Goal: Task Accomplishment & Management: Complete application form

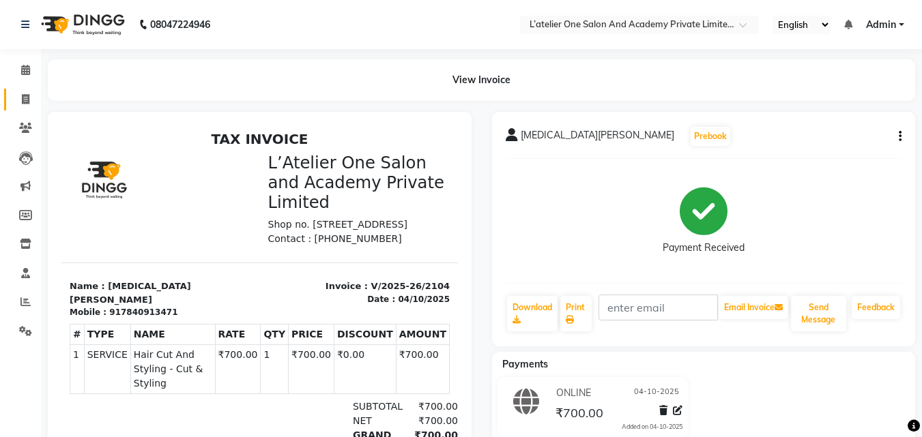
click at [23, 108] on link "Invoice" at bounding box center [20, 100] width 33 height 23
select select "6939"
select select "service"
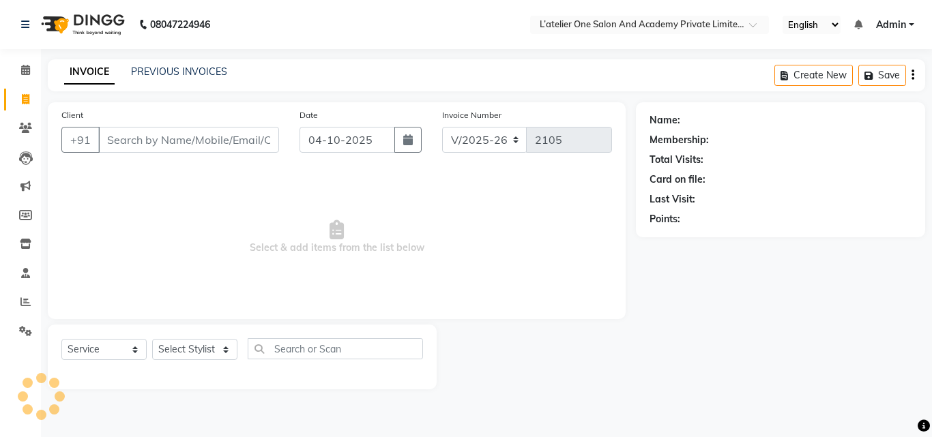
click at [132, 133] on input "Client" at bounding box center [188, 140] width 181 height 26
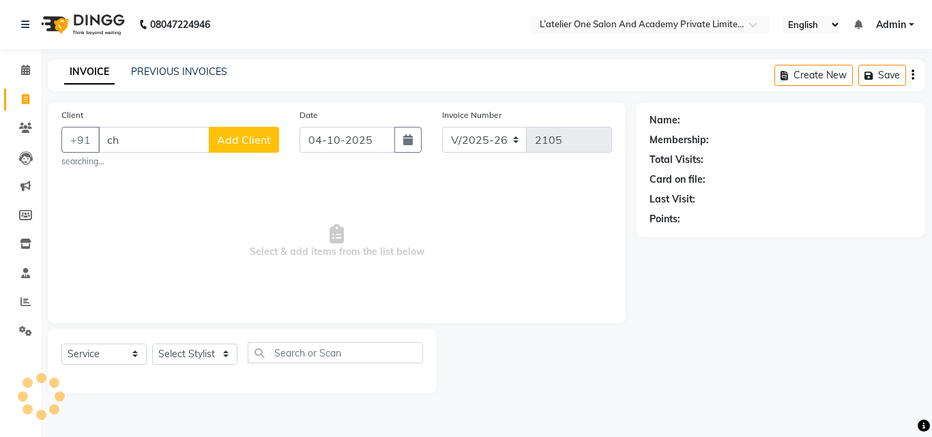
type input "c"
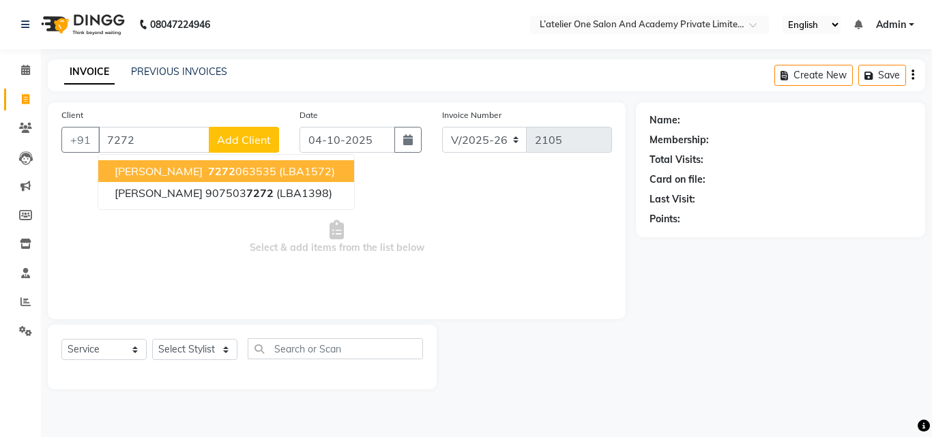
click at [162, 167] on span "[PERSON_NAME]" at bounding box center [159, 171] width 88 height 14
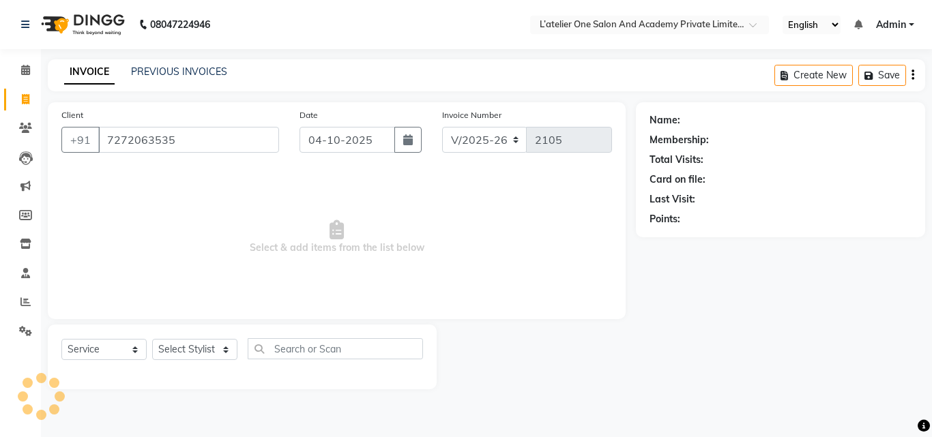
type input "7272063535"
select select "2: Object"
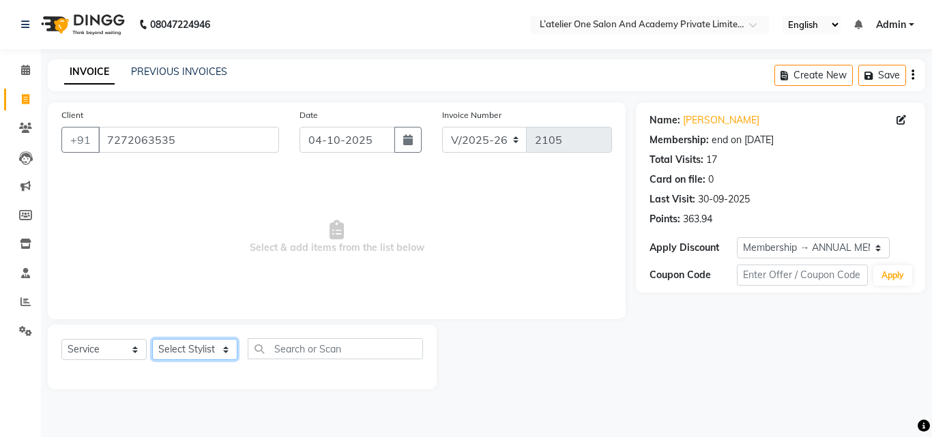
click at [229, 348] on select "Select Stylist [PERSON_NAME] [PERSON_NAME] [PERSON_NAME] [PERSON_NAME] [PERSON_…" at bounding box center [194, 349] width 85 height 21
select select "68174"
click at [152, 339] on select "Select Stylist [PERSON_NAME] [PERSON_NAME] [PERSON_NAME] [PERSON_NAME] [PERSON_…" at bounding box center [194, 349] width 85 height 21
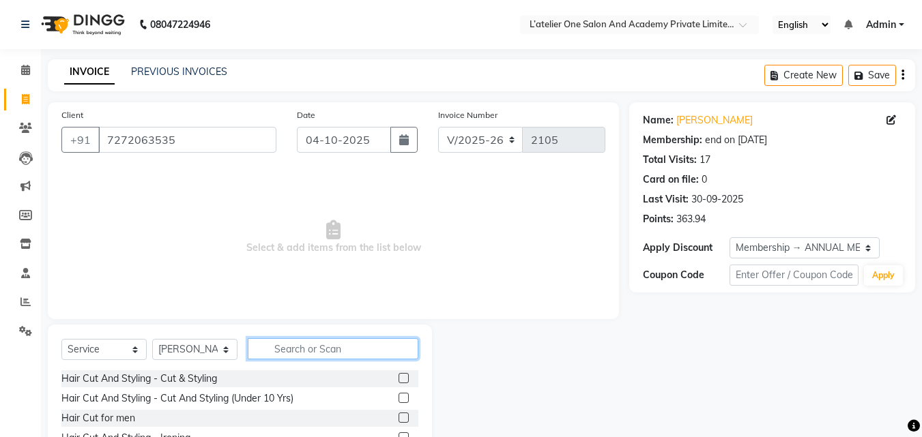
click at [343, 342] on input "text" at bounding box center [333, 348] width 171 height 21
click at [398, 379] on label at bounding box center [403, 378] width 10 height 10
click at [398, 379] on input "checkbox" at bounding box center [402, 378] width 9 height 9
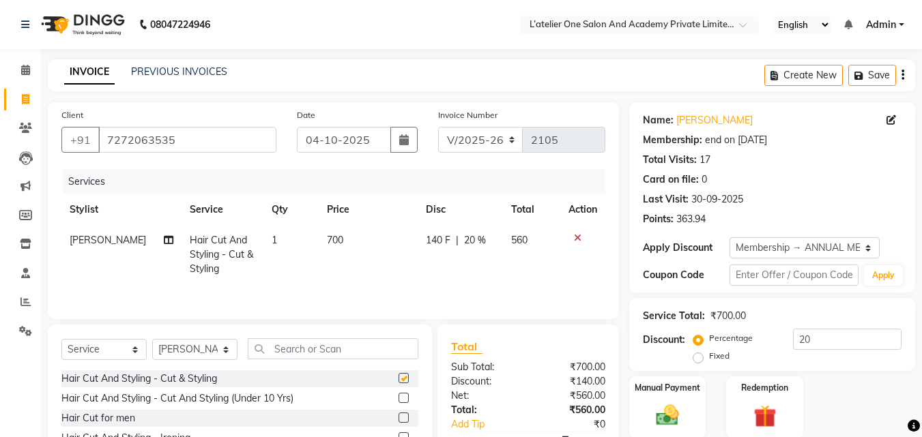
checkbox input "false"
click at [334, 238] on td "700" at bounding box center [369, 254] width 100 height 59
select select "68174"
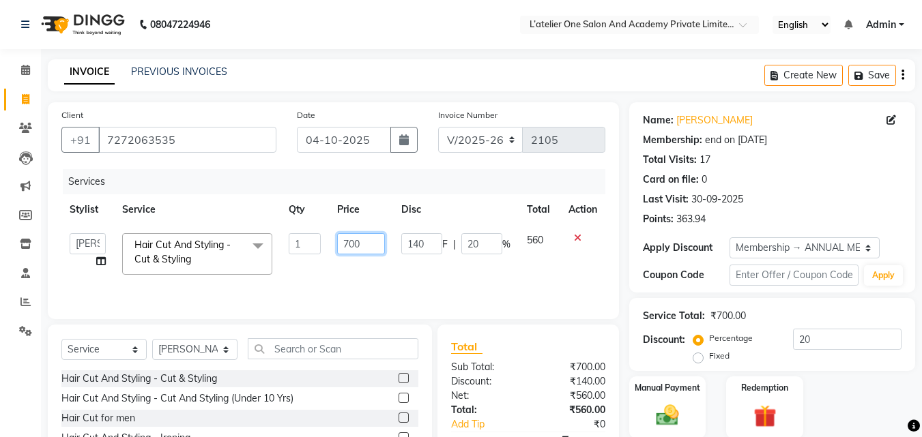
click at [357, 244] on input "700" at bounding box center [360, 243] width 47 height 21
click at [371, 241] on input "700" at bounding box center [360, 243] width 47 height 21
type input "7"
type input "900"
click at [422, 275] on td "140 F | 20 %" at bounding box center [456, 254] width 126 height 58
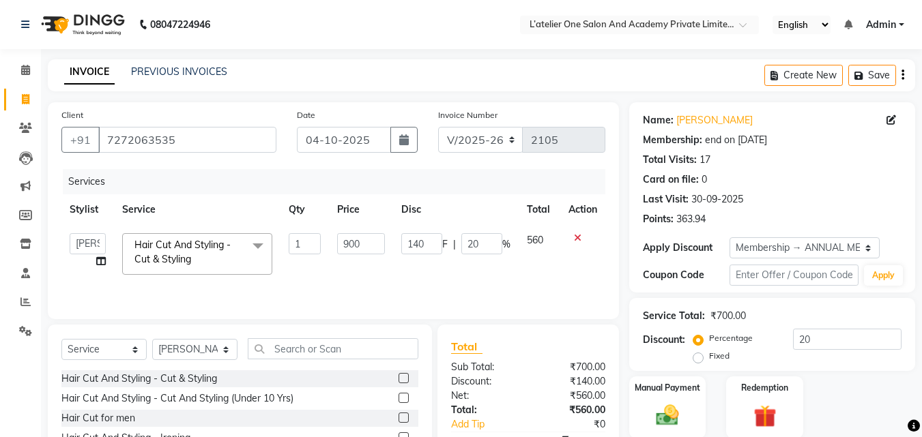
select select "68174"
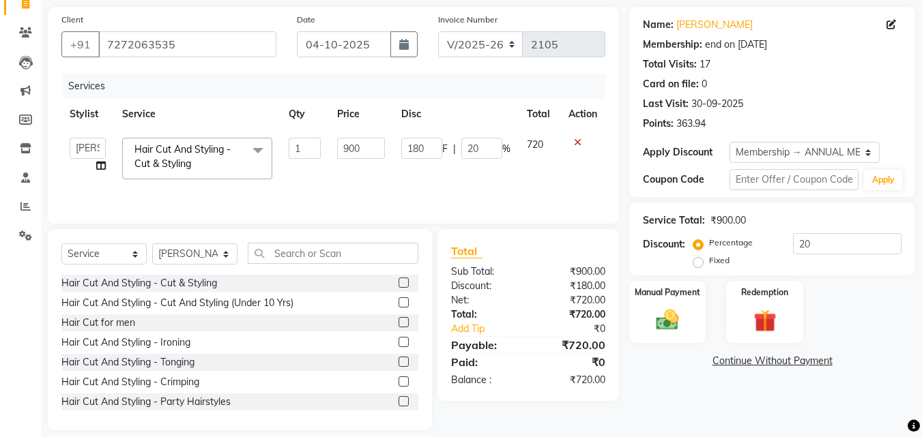
scroll to position [102, 0]
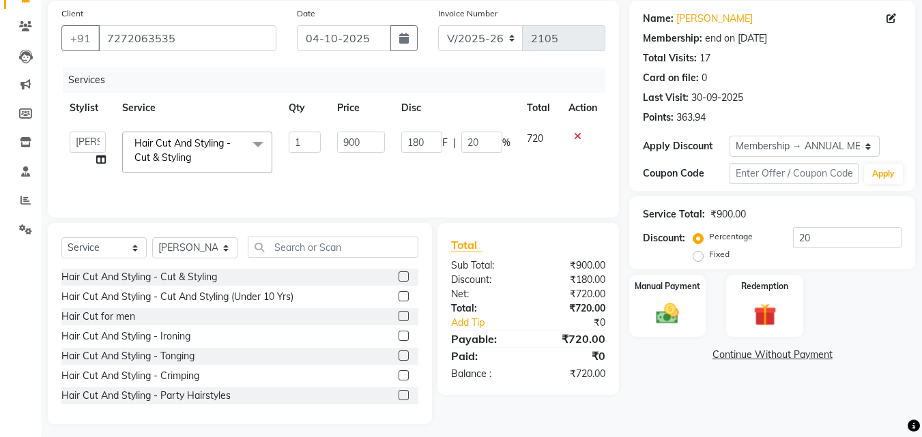
click at [398, 274] on label at bounding box center [403, 276] width 10 height 10
click at [398, 274] on input "checkbox" at bounding box center [402, 277] width 9 height 9
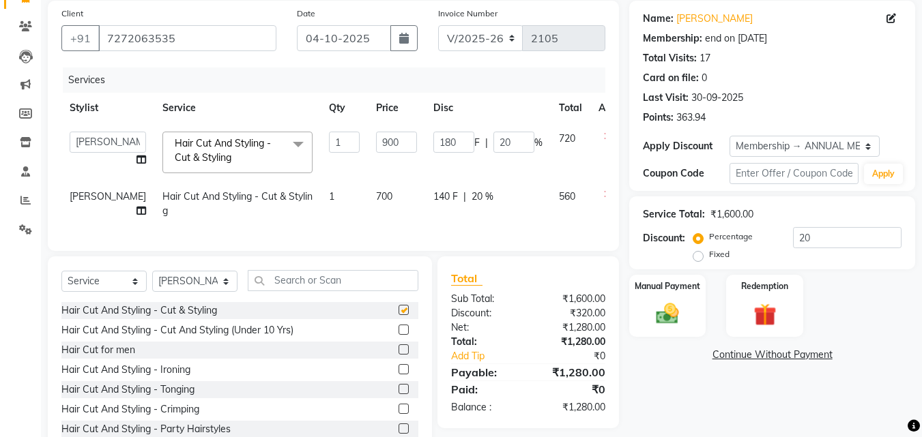
checkbox input "false"
click at [368, 187] on td "700" at bounding box center [396, 203] width 57 height 45
select select "68174"
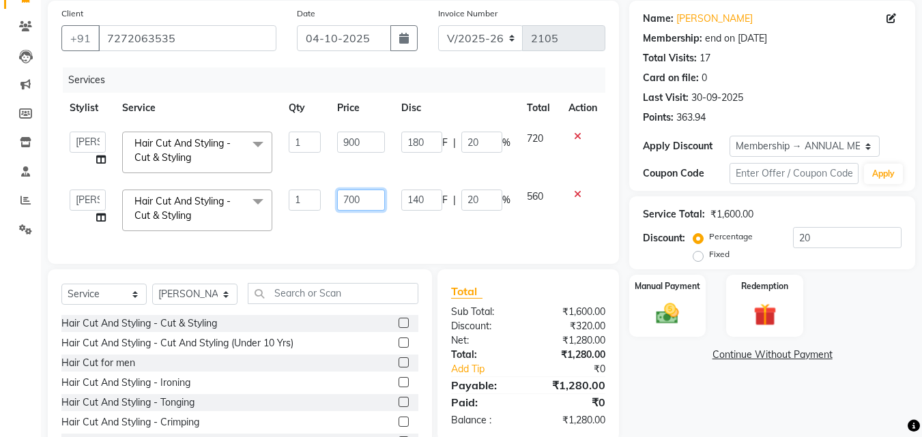
click at [364, 194] on input "700" at bounding box center [360, 200] width 47 height 21
type input "7"
type input "300"
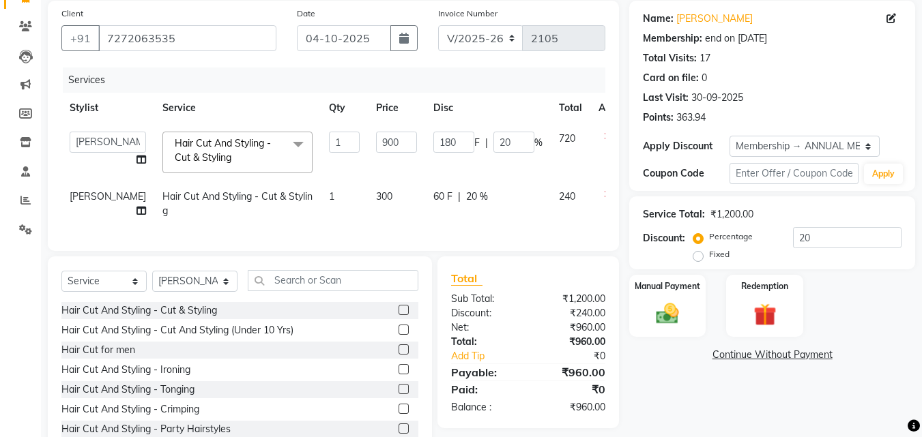
click at [453, 237] on div "Services Stylist Service Qty Price Disc Total Action [PERSON_NAME] [PERSON_NAME…" at bounding box center [333, 153] width 544 height 170
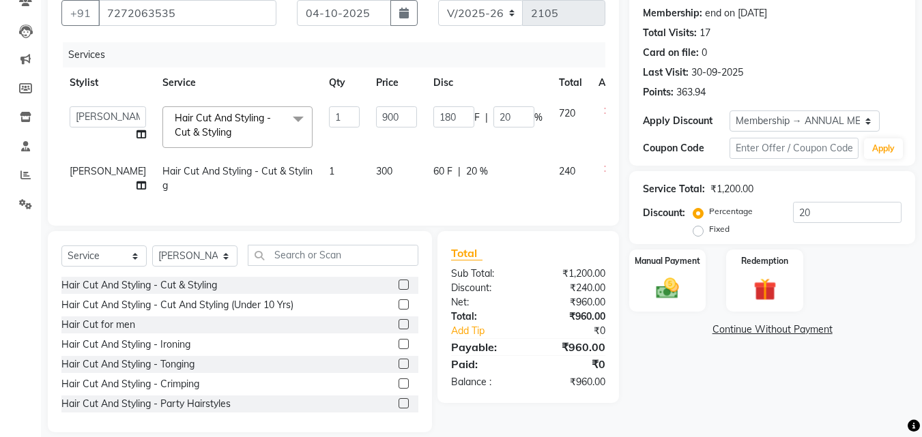
scroll to position [153, 0]
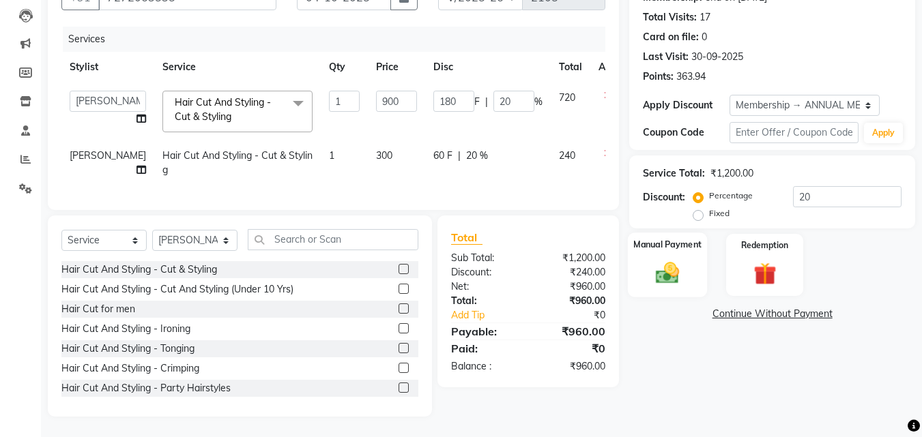
click at [684, 267] on img at bounding box center [667, 272] width 38 height 27
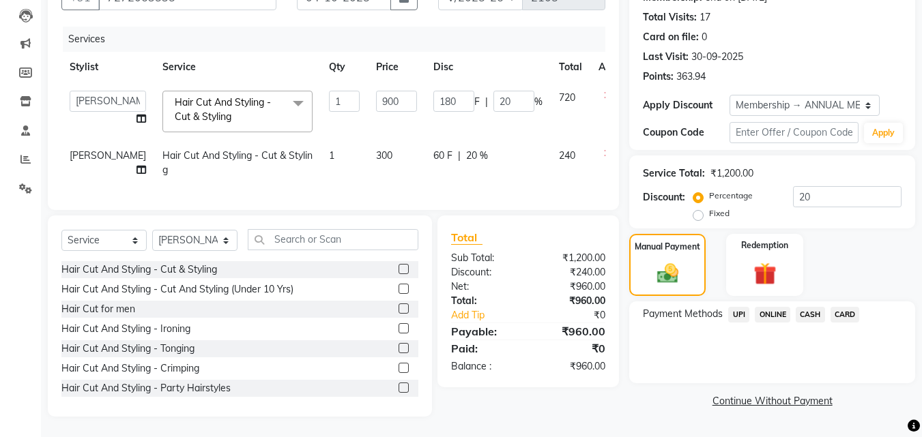
click at [772, 307] on span "ONLINE" at bounding box center [771, 315] width 35 height 16
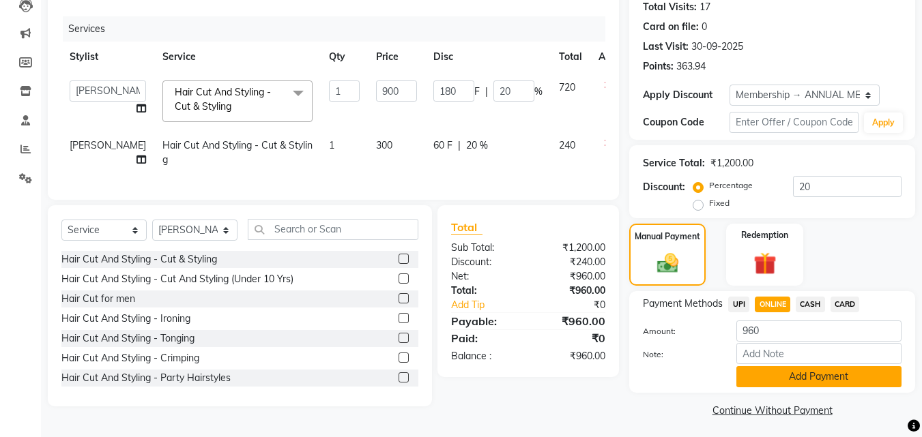
click at [764, 371] on button "Add Payment" at bounding box center [818, 376] width 165 height 21
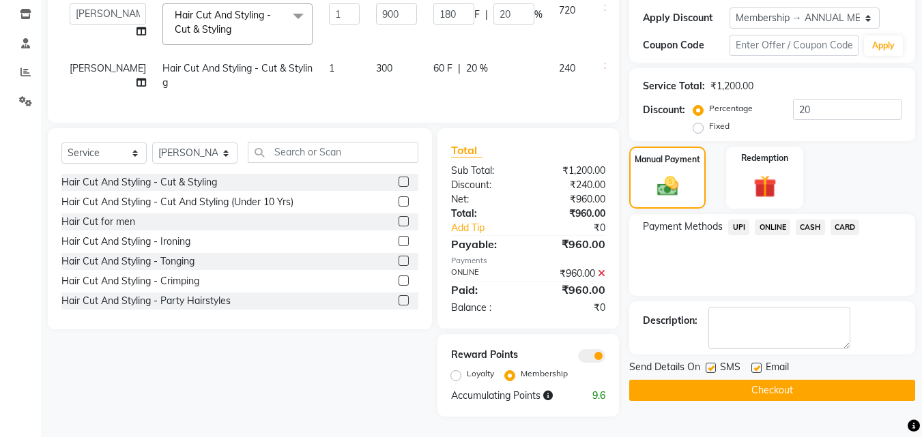
scroll to position [240, 0]
click at [735, 380] on button "Checkout" at bounding box center [772, 390] width 286 height 21
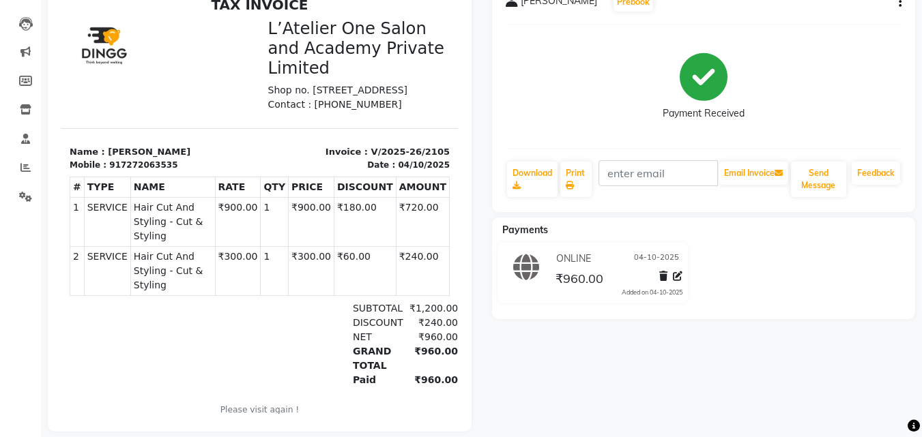
scroll to position [160, 0]
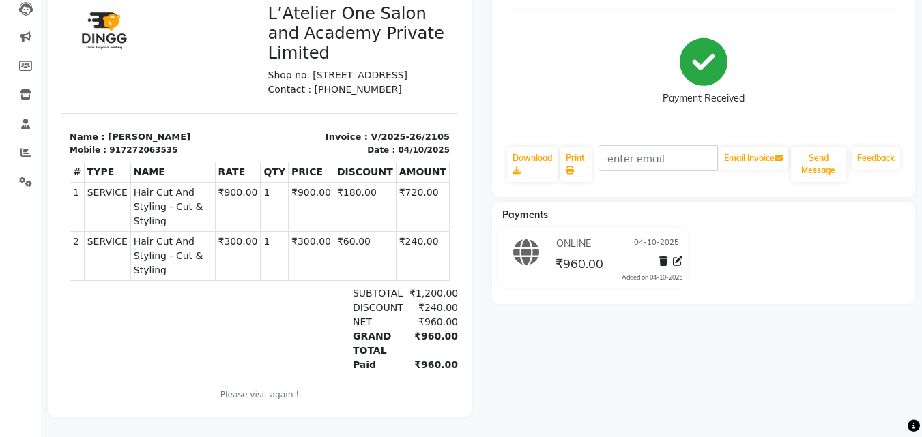
click at [717, 20] on div "Payment Received" at bounding box center [703, 71] width 396 height 102
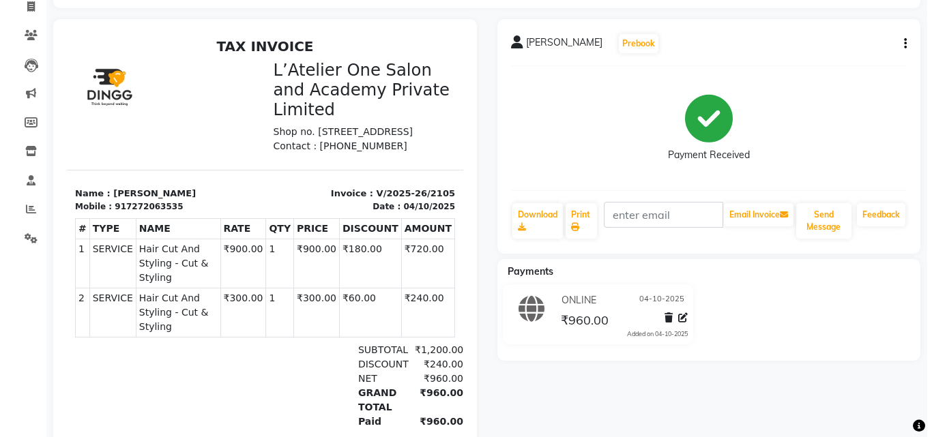
scroll to position [0, 0]
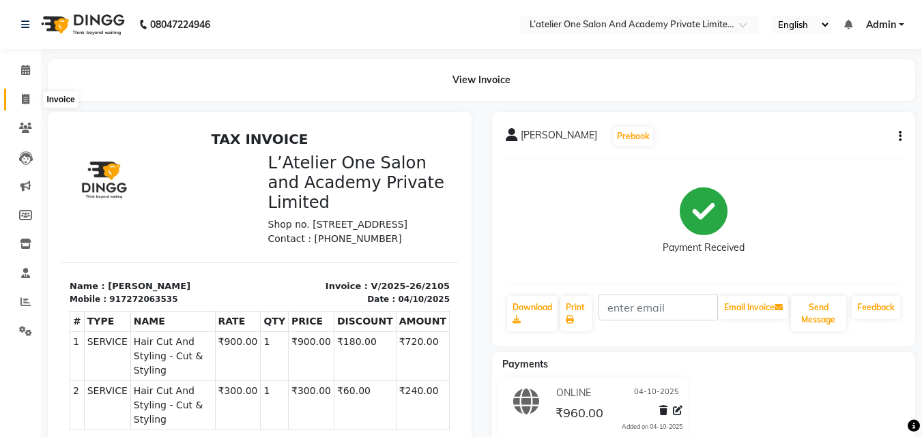
click at [27, 102] on icon at bounding box center [26, 99] width 8 height 10
select select "service"
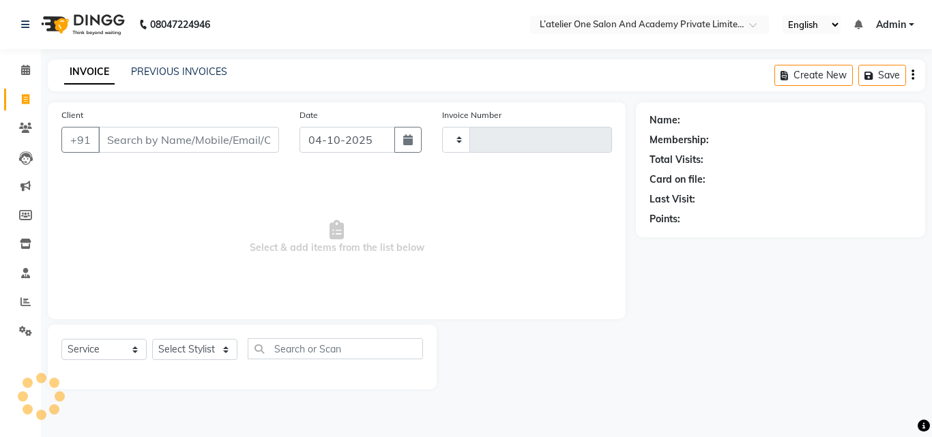
type input "2106"
select select "6939"
click at [149, 138] on input "Client" at bounding box center [188, 140] width 181 height 26
click at [183, 348] on select "Select Stylist [PERSON_NAME] [PERSON_NAME] [PERSON_NAME] [PERSON_NAME] [PERSON_…" at bounding box center [194, 349] width 85 height 21
select select "69694"
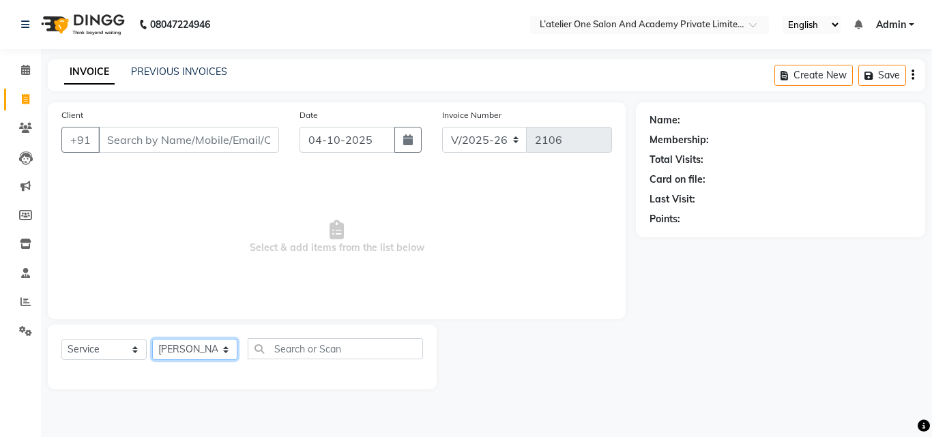
click at [152, 339] on select "Select Stylist [PERSON_NAME] [PERSON_NAME] [PERSON_NAME] [PERSON_NAME] [PERSON_…" at bounding box center [194, 349] width 85 height 21
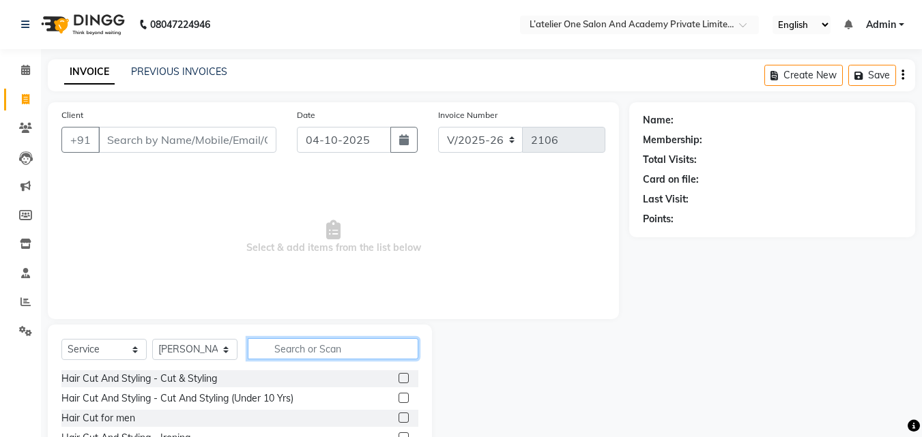
click at [302, 354] on input "text" at bounding box center [333, 348] width 171 height 21
click at [398, 375] on label at bounding box center [403, 378] width 10 height 10
click at [398, 375] on input "checkbox" at bounding box center [402, 378] width 9 height 9
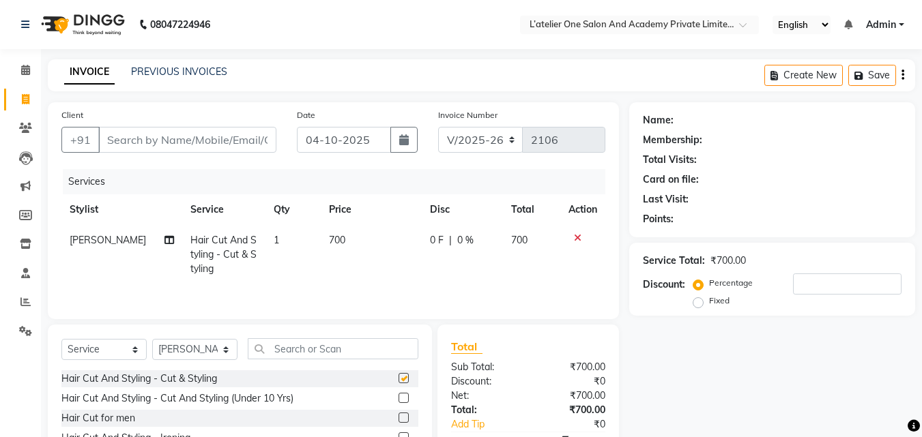
checkbox input "false"
click at [231, 137] on input "Client" at bounding box center [187, 140] width 178 height 26
type input "9"
type input "0"
type input "9172453821"
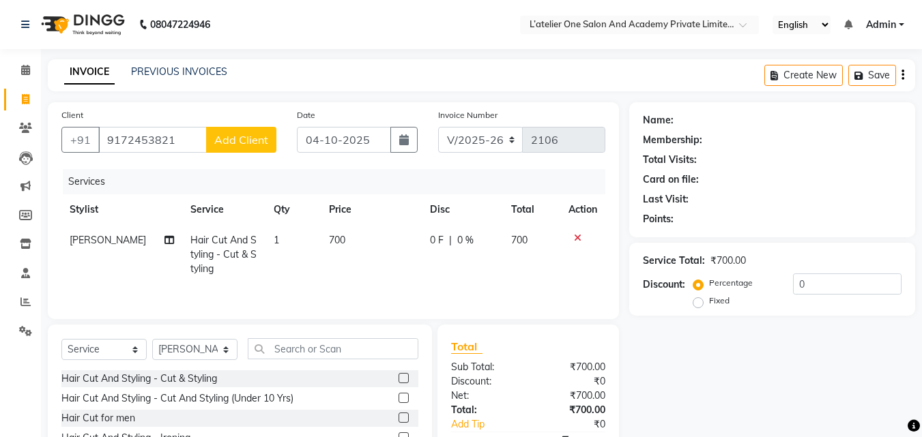
click at [231, 137] on span "Add Client" at bounding box center [241, 140] width 54 height 14
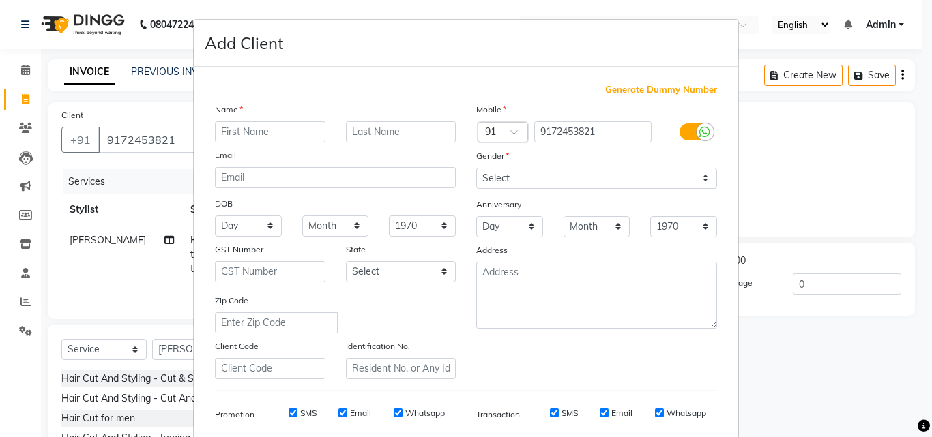
click at [251, 132] on input "text" at bounding box center [270, 131] width 111 height 21
type input "[PERSON_NAME]"
click at [392, 126] on input "text" at bounding box center [401, 131] width 111 height 21
type input "[PERSON_NAME]"
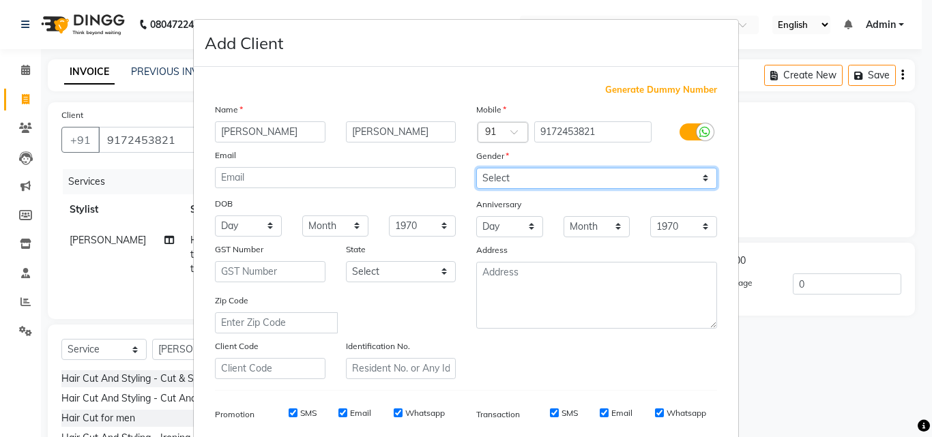
click at [538, 183] on select "Select [DEMOGRAPHIC_DATA] [DEMOGRAPHIC_DATA] Other Prefer Not To Say" at bounding box center [596, 178] width 241 height 21
select select "[DEMOGRAPHIC_DATA]"
click at [476, 168] on select "Select [DEMOGRAPHIC_DATA] [DEMOGRAPHIC_DATA] Other Prefer Not To Say" at bounding box center [596, 178] width 241 height 21
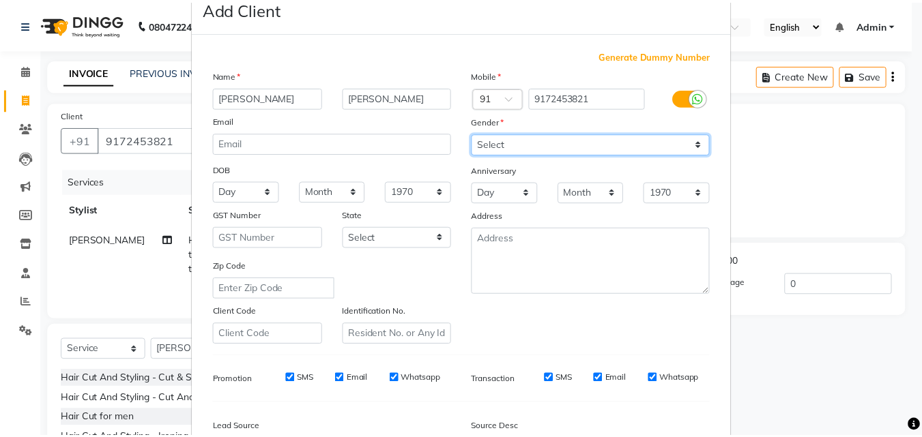
scroll to position [192, 0]
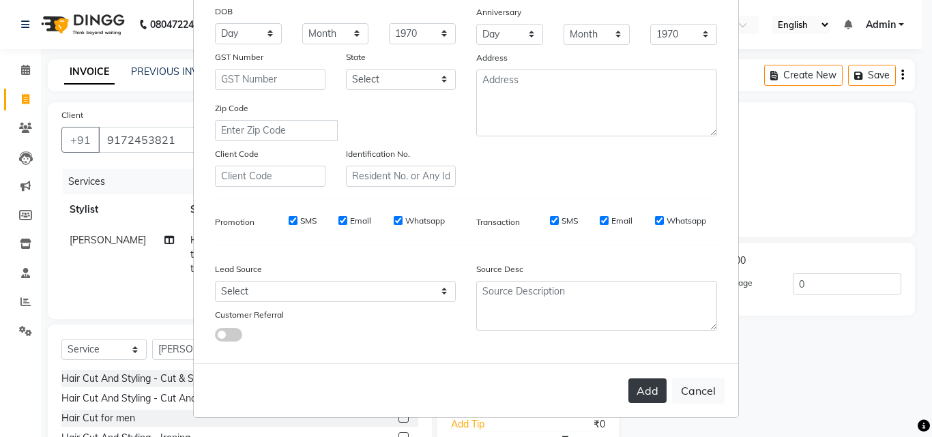
click at [641, 383] on button "Add" at bounding box center [647, 391] width 38 height 25
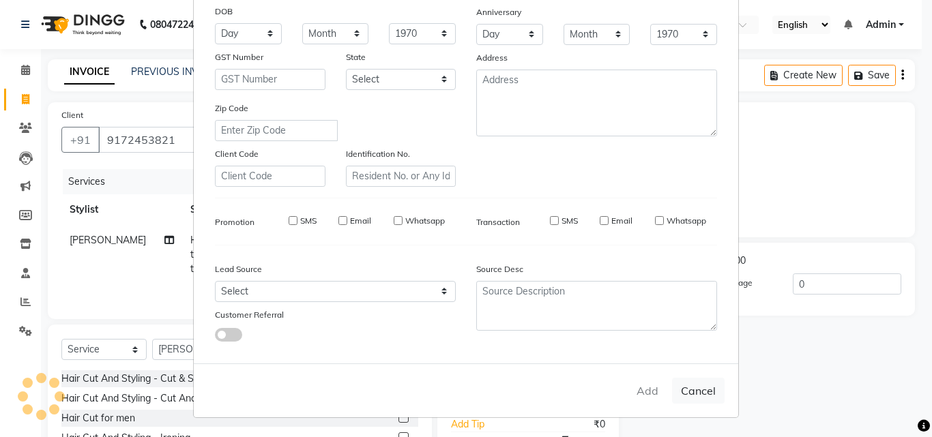
select select
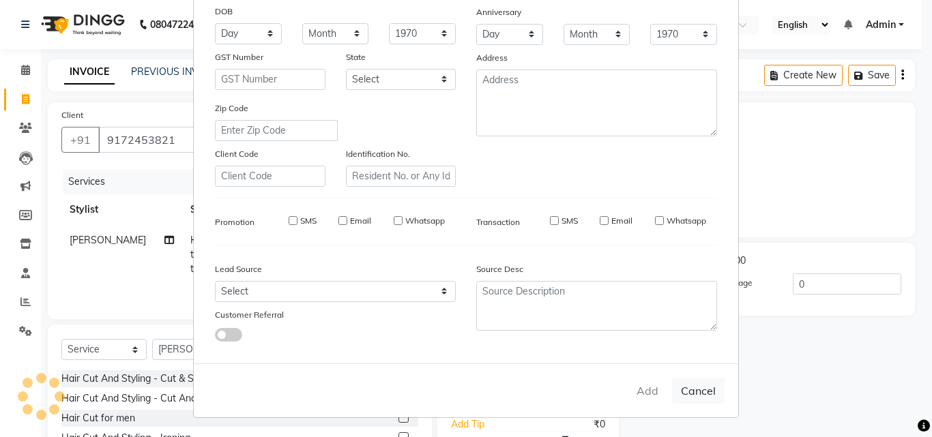
select select
checkbox input "false"
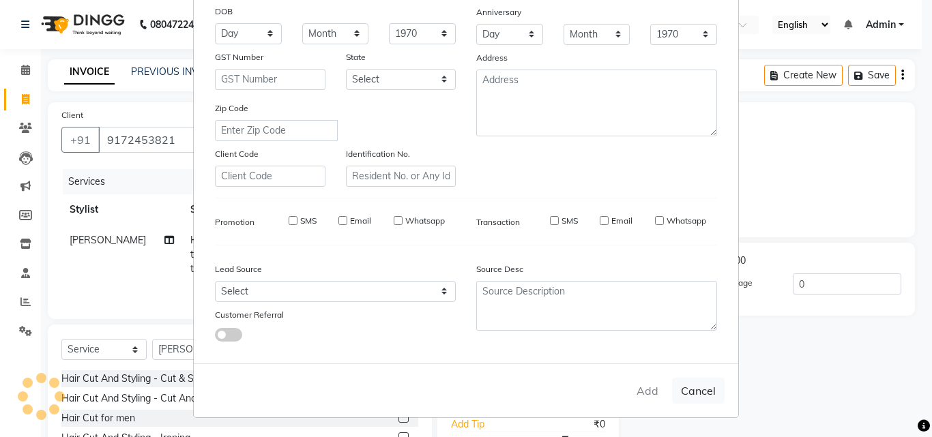
checkbox input "false"
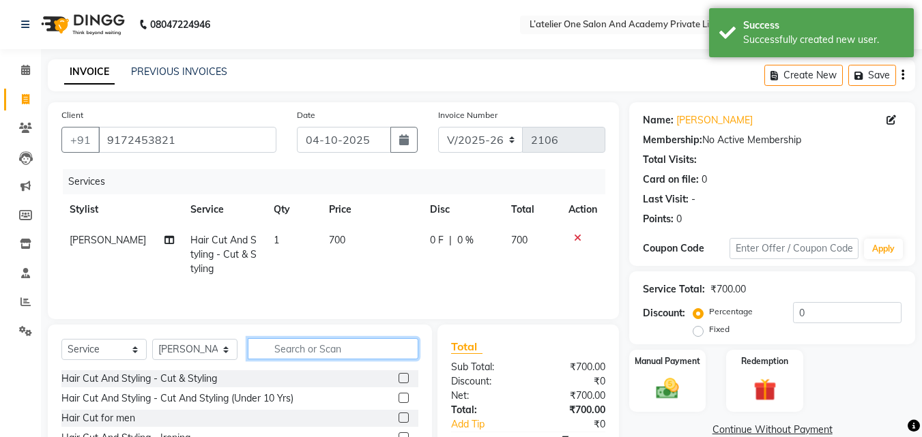
click at [332, 347] on input "text" at bounding box center [333, 348] width 171 height 21
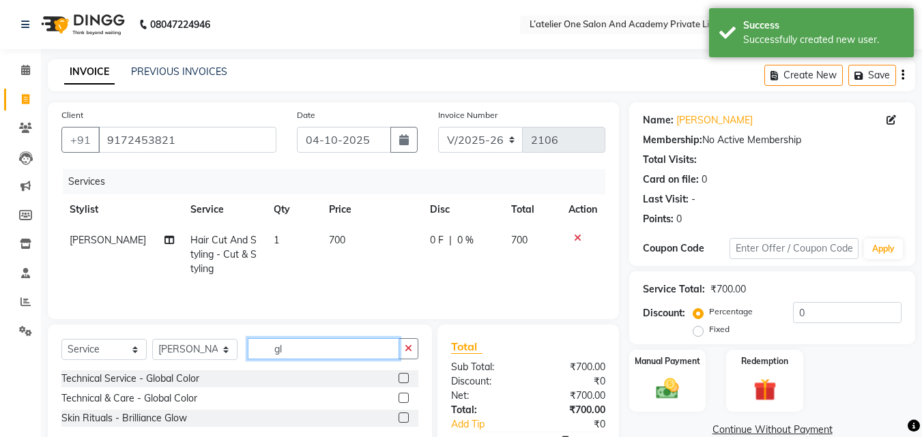
type input "g"
type input "c"
type input "h"
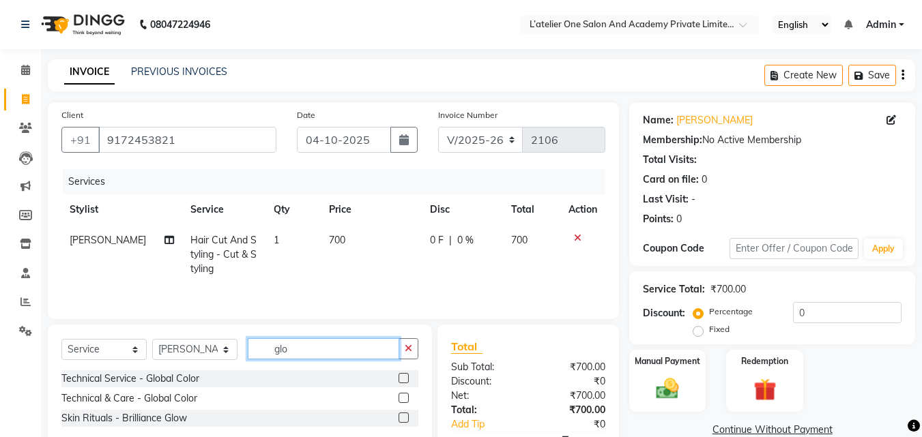
type input "glo"
click at [402, 379] on label at bounding box center [403, 378] width 10 height 10
click at [402, 379] on input "checkbox" at bounding box center [402, 378] width 9 height 9
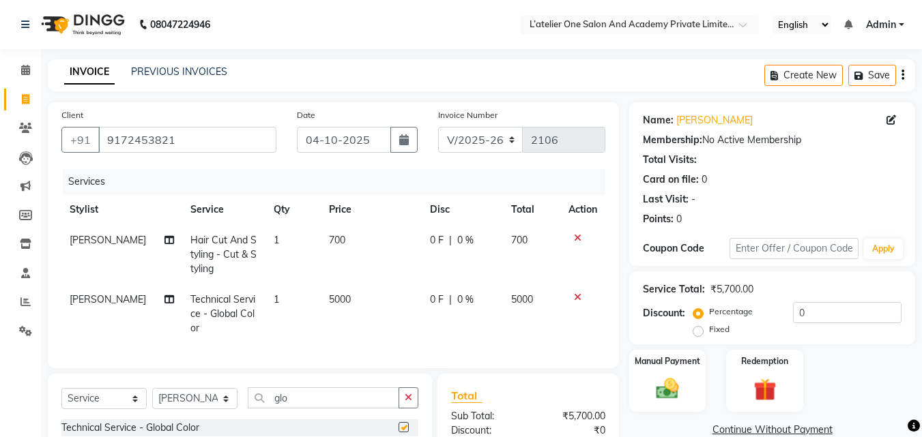
checkbox input "false"
click at [377, 305] on td "5000" at bounding box center [371, 313] width 101 height 59
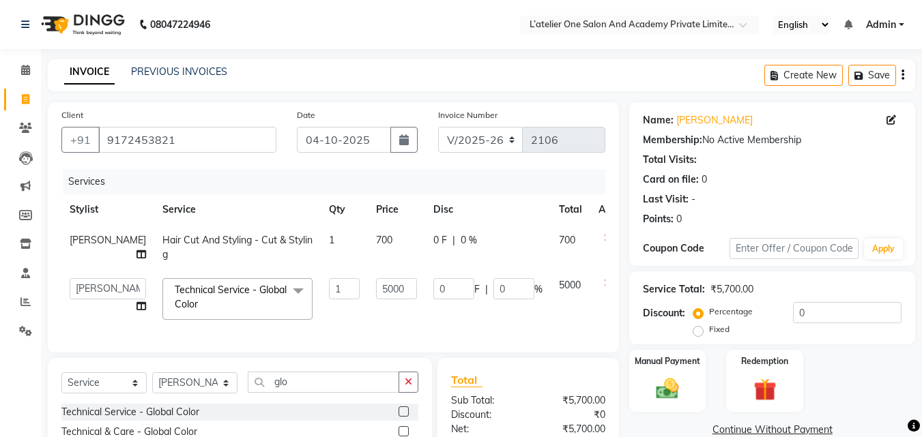
click at [377, 299] on input "5000" at bounding box center [396, 288] width 41 height 21
type input "500"
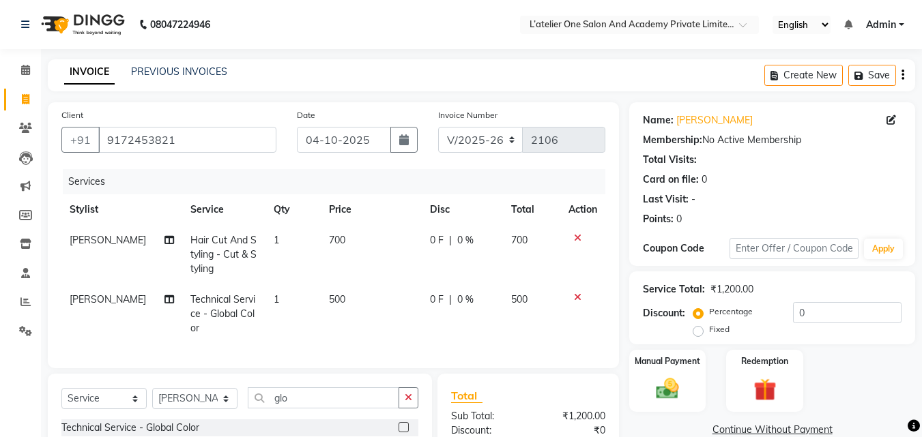
click at [377, 337] on td "500" at bounding box center [371, 313] width 101 height 59
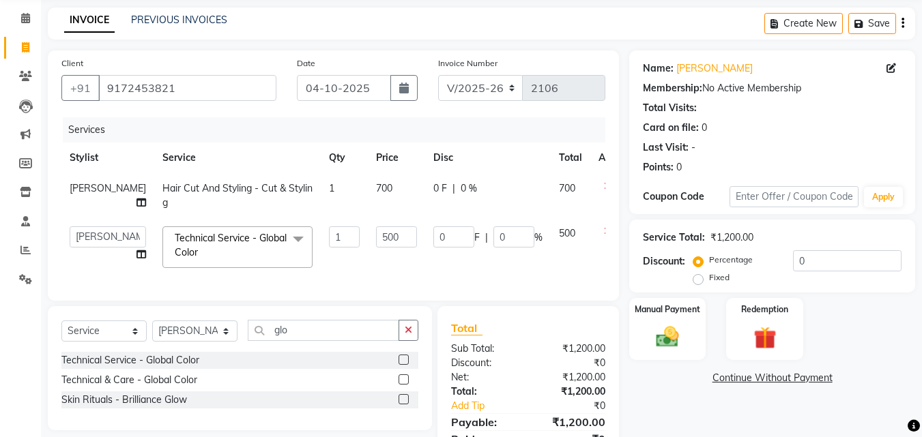
scroll to position [138, 0]
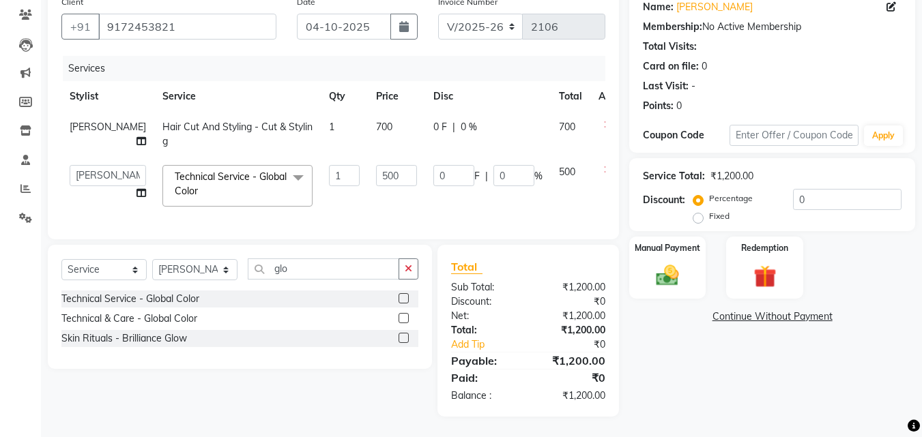
click at [604, 120] on icon at bounding box center [608, 125] width 8 height 10
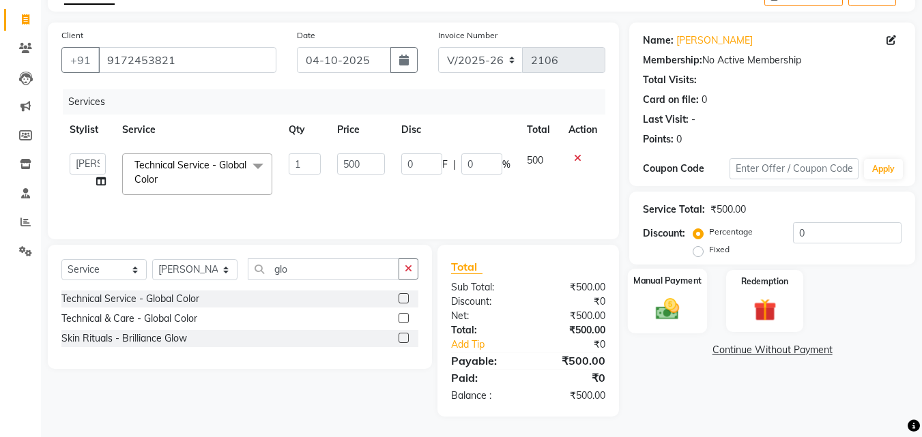
click at [673, 299] on img at bounding box center [667, 308] width 38 height 27
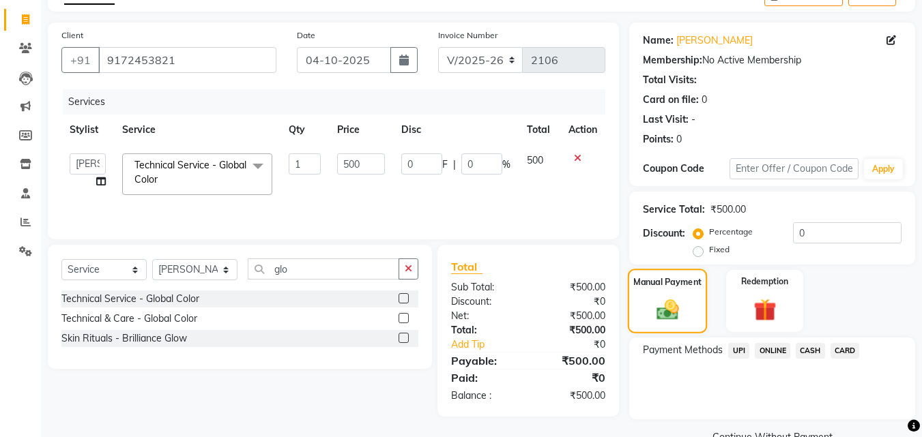
scroll to position [111, 0]
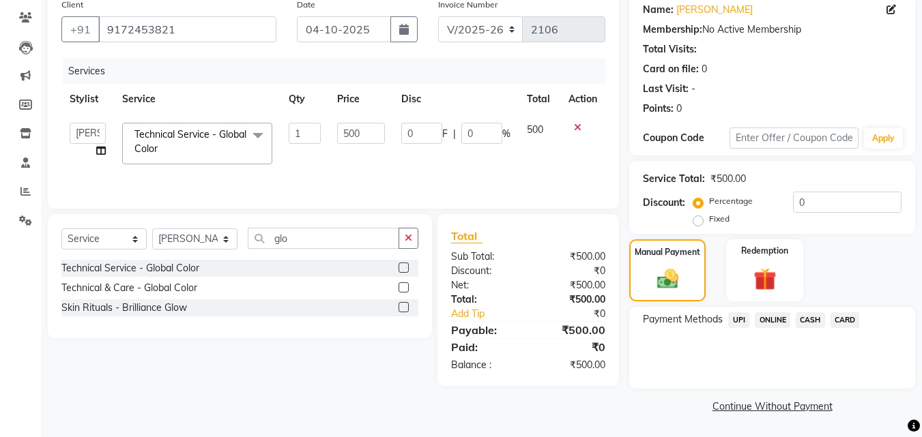
click at [768, 321] on span "ONLINE" at bounding box center [771, 320] width 35 height 16
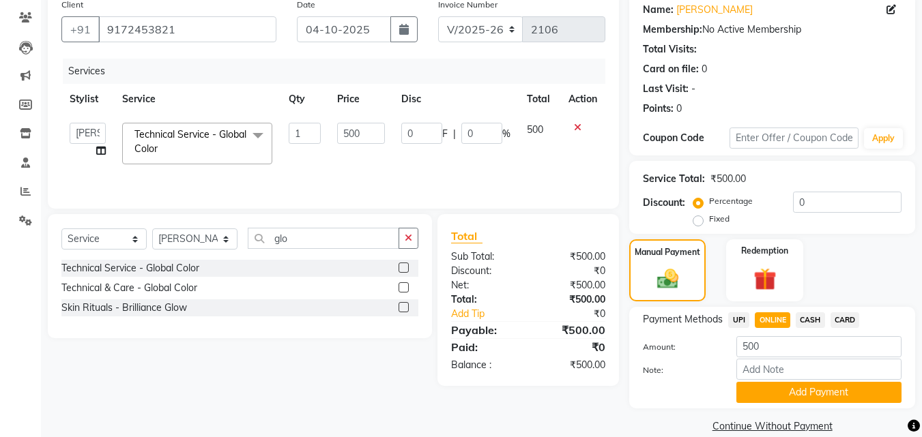
scroll to position [130, 0]
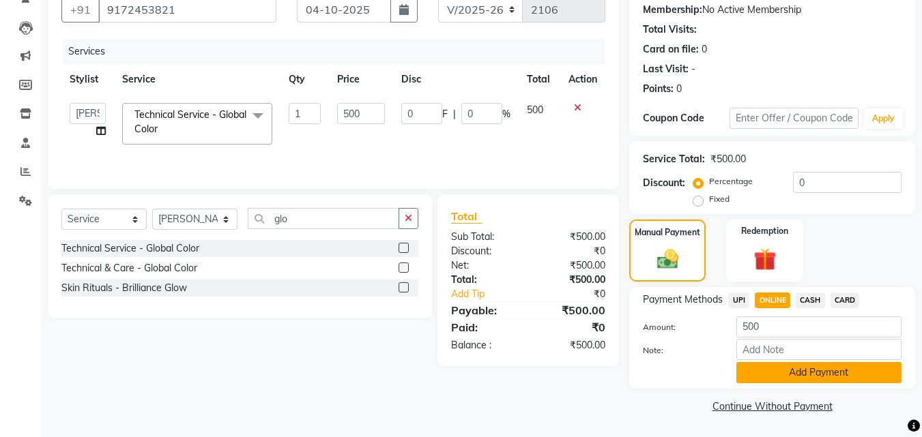
click at [759, 374] on button "Add Payment" at bounding box center [818, 372] width 165 height 21
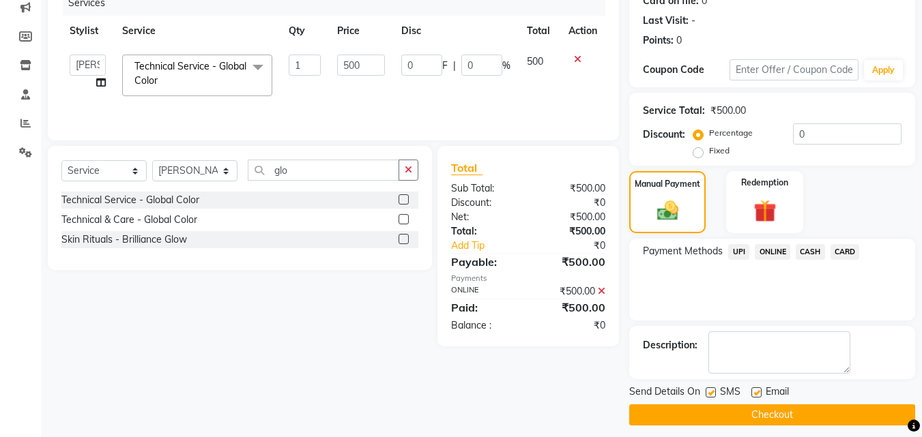
scroll to position [188, 0]
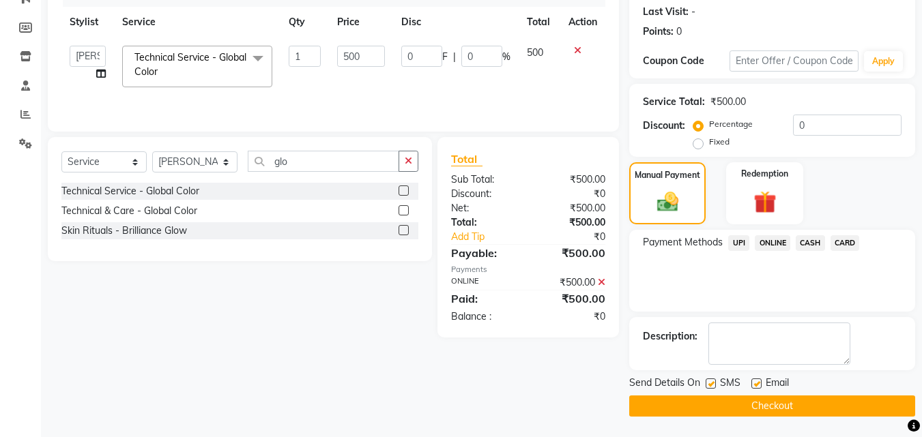
click at [759, 411] on button "Checkout" at bounding box center [772, 406] width 286 height 21
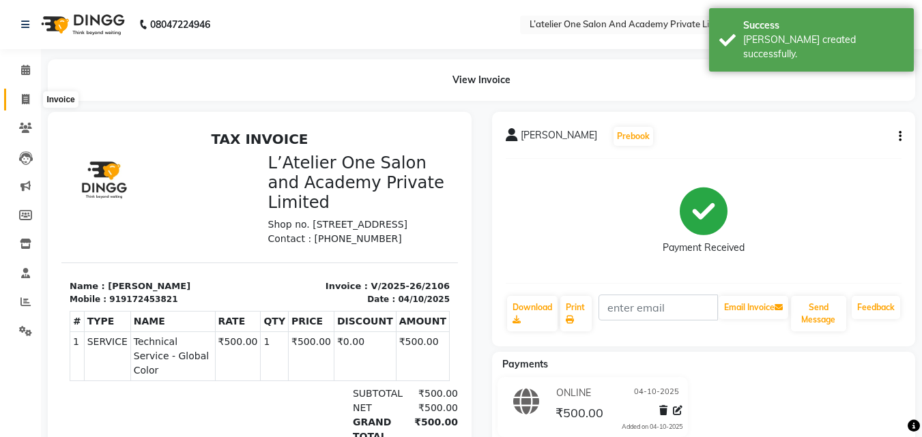
click at [27, 98] on icon at bounding box center [26, 99] width 8 height 10
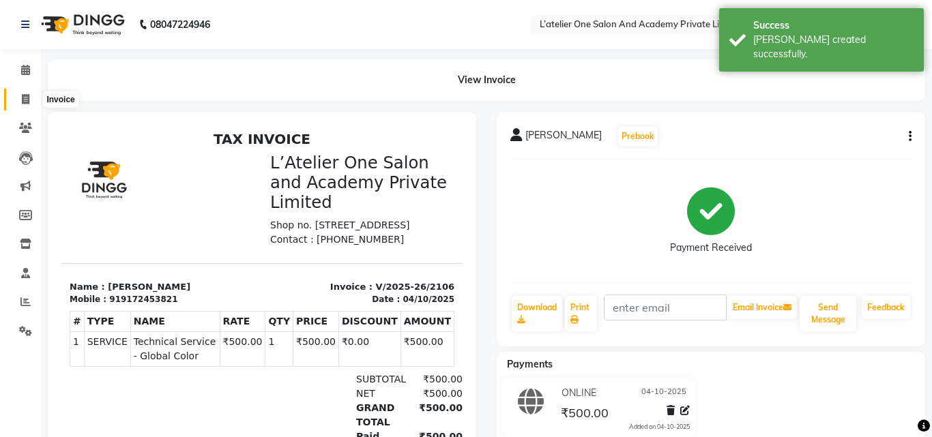
select select "6939"
select select "service"
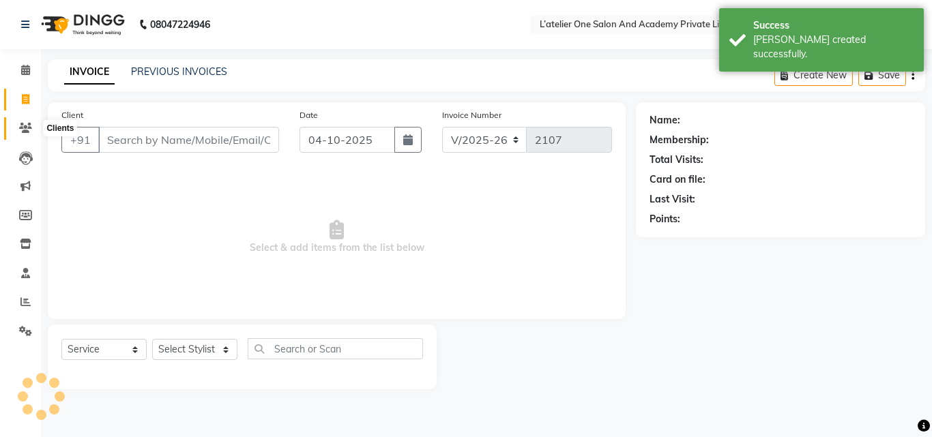
click at [18, 130] on span at bounding box center [26, 129] width 24 height 16
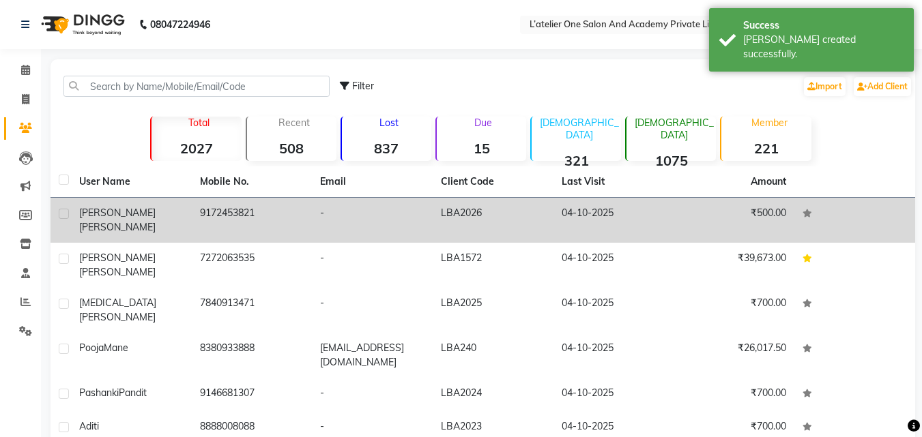
click at [251, 203] on td "9172453821" at bounding box center [252, 220] width 121 height 45
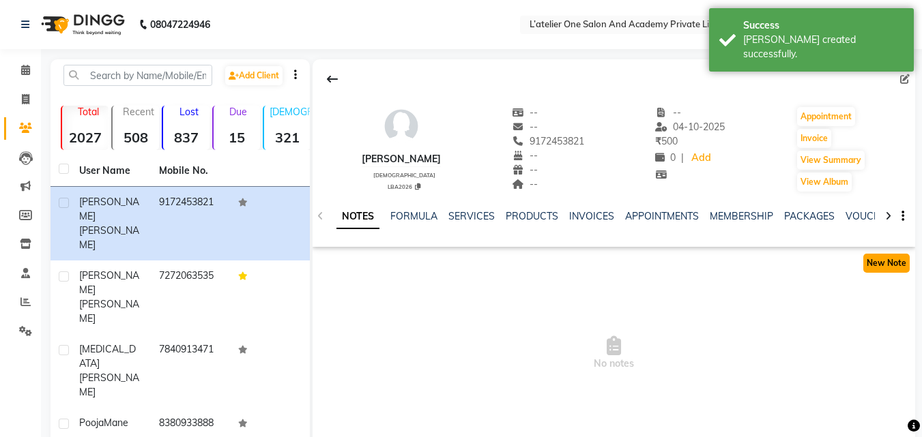
click at [879, 263] on button "New Note" at bounding box center [886, 263] width 46 height 19
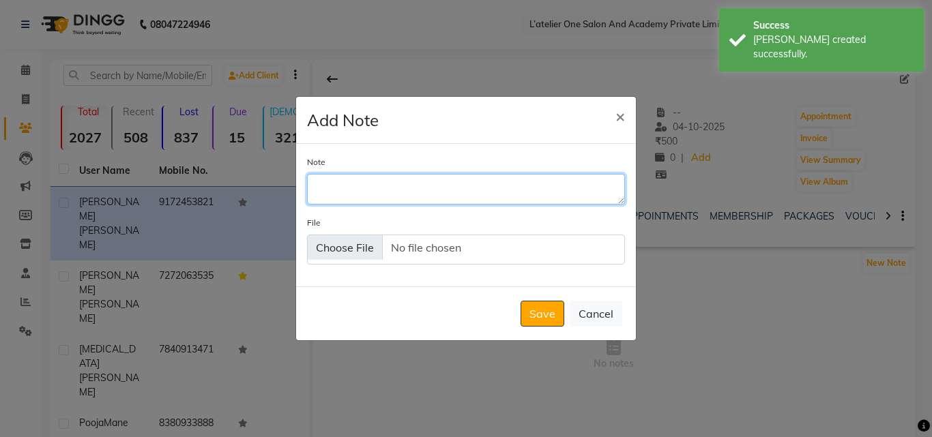
click at [368, 182] on textarea "Note" at bounding box center [466, 189] width 318 height 30
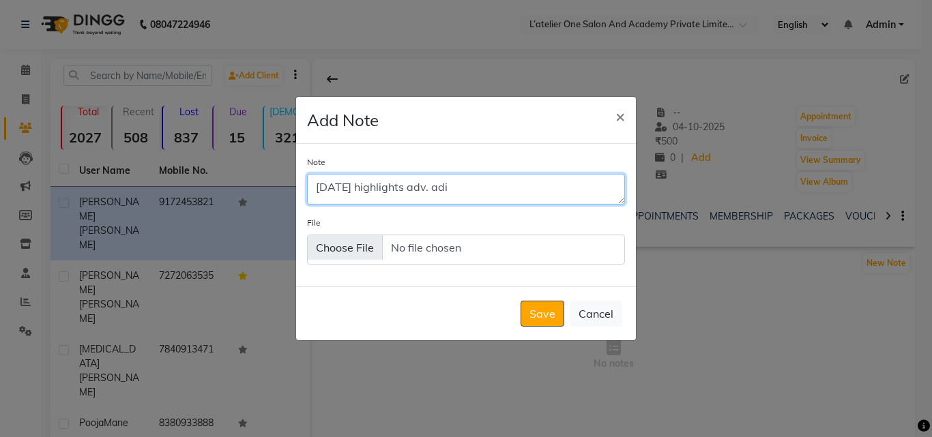
click at [424, 186] on textarea "[DATE] highlights adv. adi" at bounding box center [466, 189] width 318 height 30
click at [540, 195] on textarea "[DATE] highlights 500 paid adv. adi" at bounding box center [466, 189] width 318 height 30
type textarea "[DATE] highlights 500 paid adv. aditya"
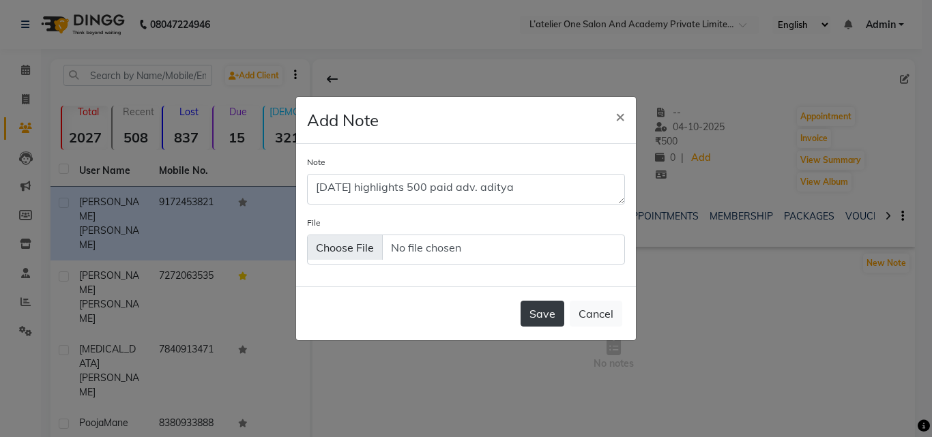
click at [542, 305] on button "Save" at bounding box center [542, 314] width 44 height 26
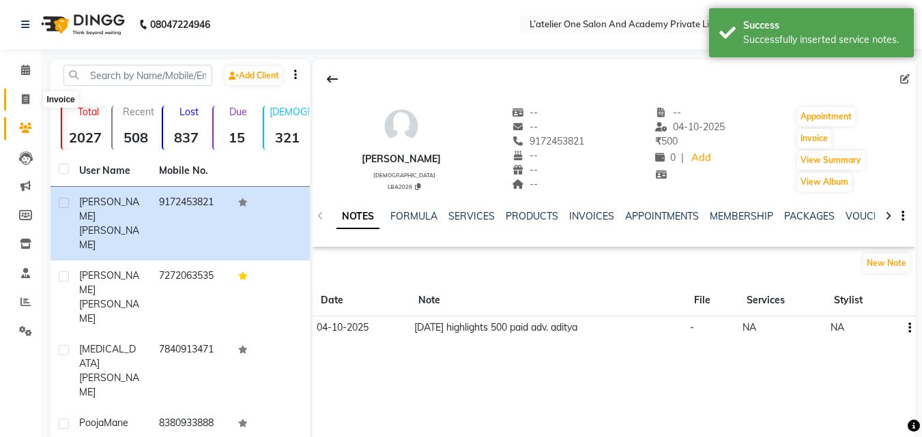
click at [27, 96] on icon at bounding box center [26, 99] width 8 height 10
select select "6939"
select select "service"
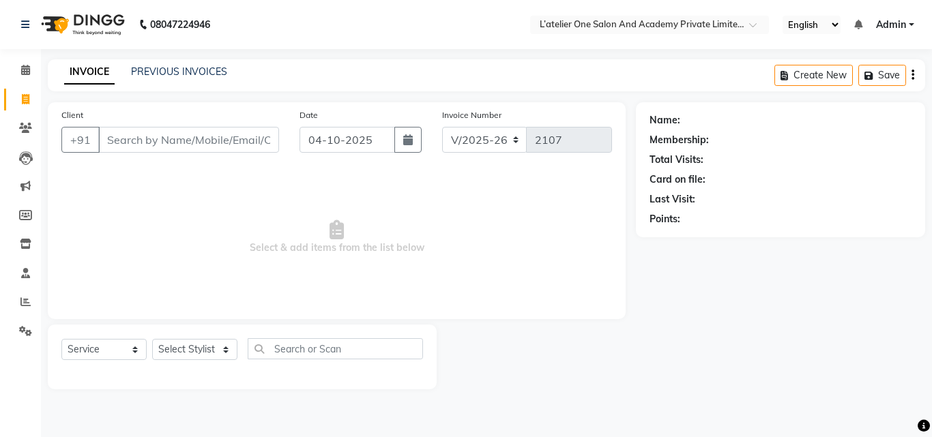
click at [148, 135] on input "Client" at bounding box center [188, 140] width 181 height 26
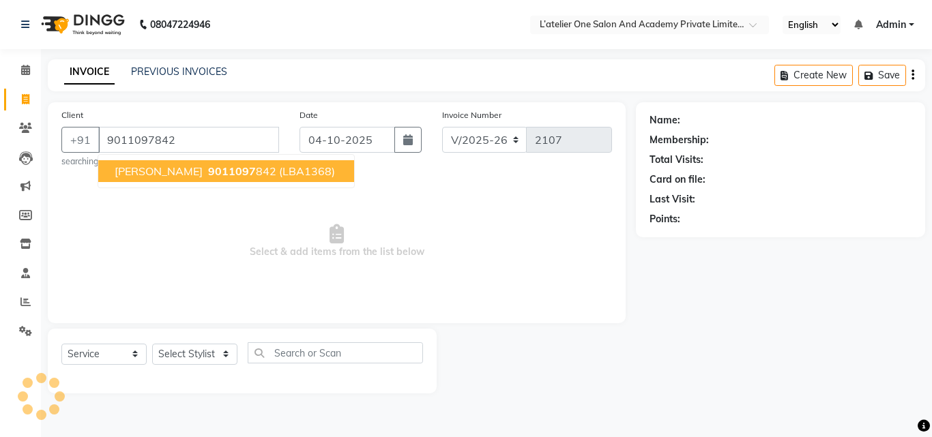
type input "9011097842"
select select "2: Object"
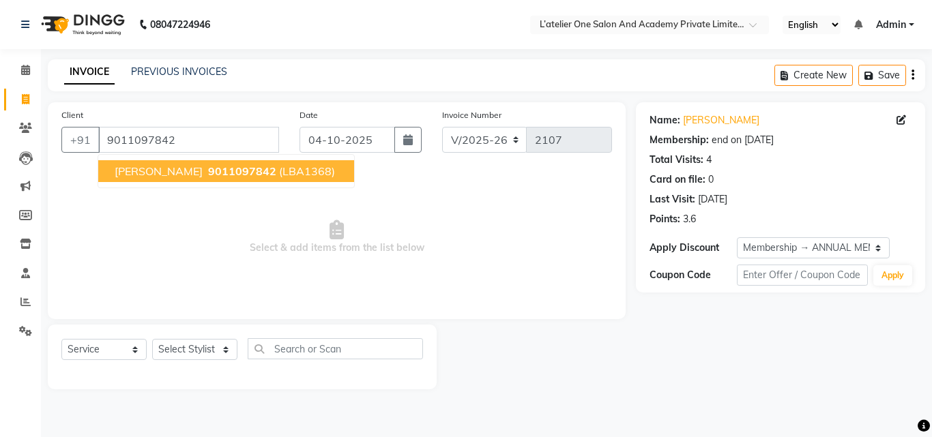
click at [152, 177] on span "[PERSON_NAME]" at bounding box center [159, 171] width 88 height 14
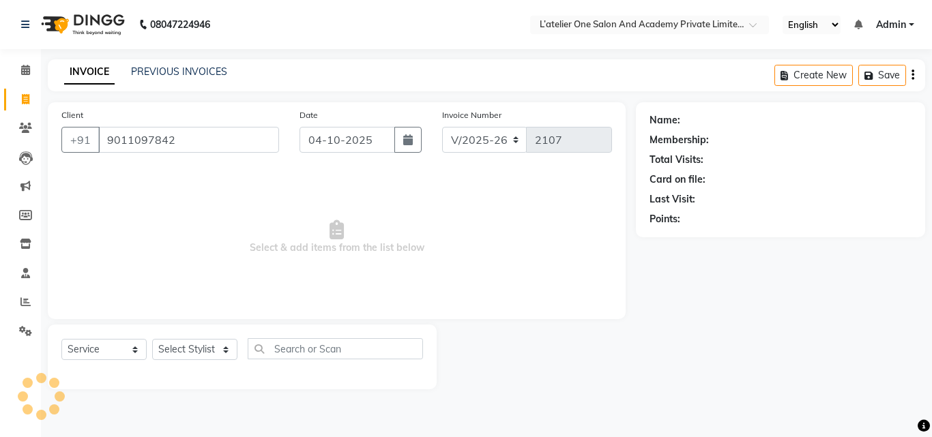
select select "2: Object"
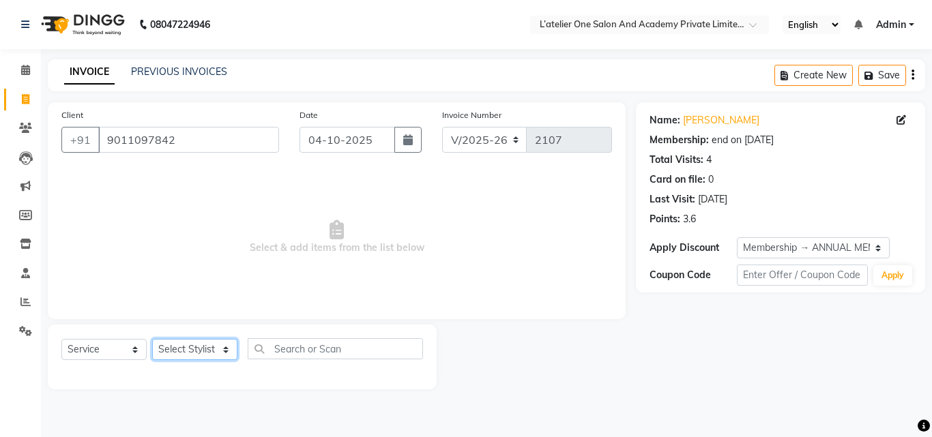
click at [216, 346] on select "Select Stylist [PERSON_NAME] [PERSON_NAME] [PERSON_NAME] [PERSON_NAME] [PERSON_…" at bounding box center [194, 349] width 85 height 21
select select "55369"
click at [152, 339] on select "Select Stylist [PERSON_NAME] [PERSON_NAME] [PERSON_NAME] [PERSON_NAME] [PERSON_…" at bounding box center [194, 349] width 85 height 21
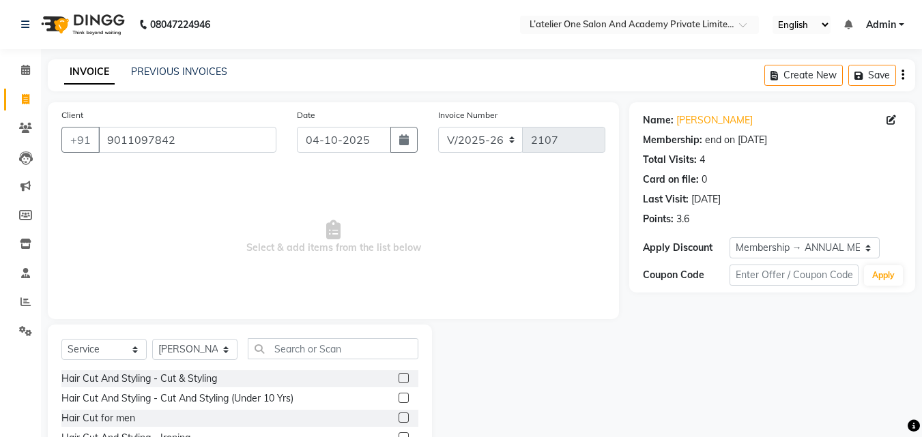
click at [398, 379] on label at bounding box center [403, 378] width 10 height 10
click at [398, 379] on input "checkbox" at bounding box center [402, 378] width 9 height 9
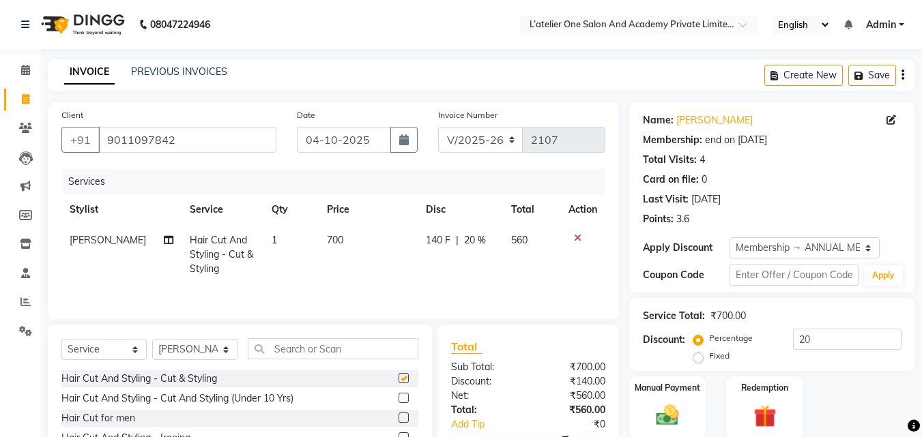
checkbox input "false"
click at [310, 353] on input "text" at bounding box center [333, 348] width 171 height 21
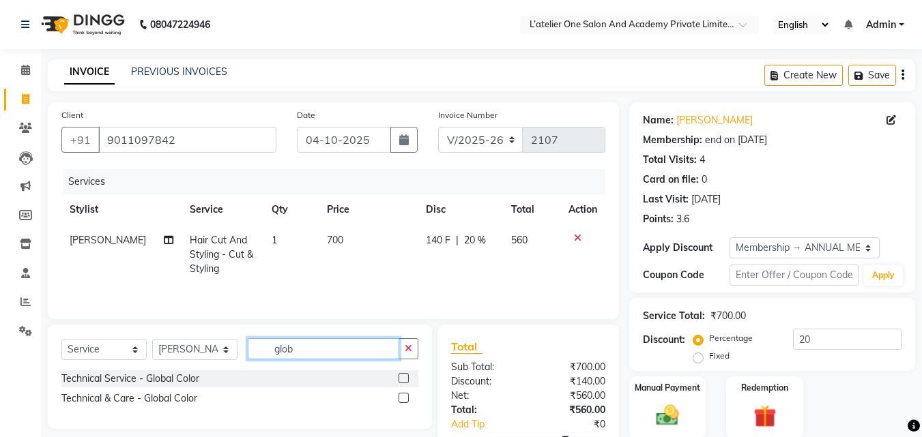
type input "glob"
click at [404, 375] on label at bounding box center [403, 378] width 10 height 10
click at [404, 375] on input "checkbox" at bounding box center [402, 378] width 9 height 9
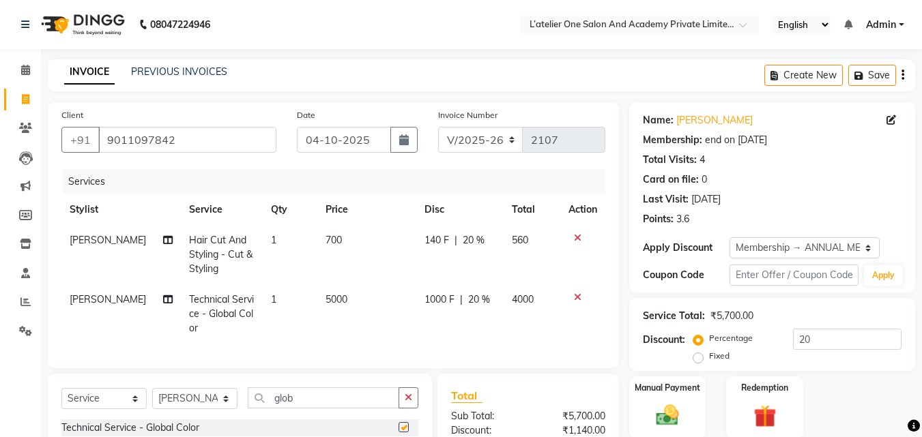
checkbox input "false"
click at [329, 300] on span "5000" at bounding box center [336, 299] width 22 height 12
select select "55369"
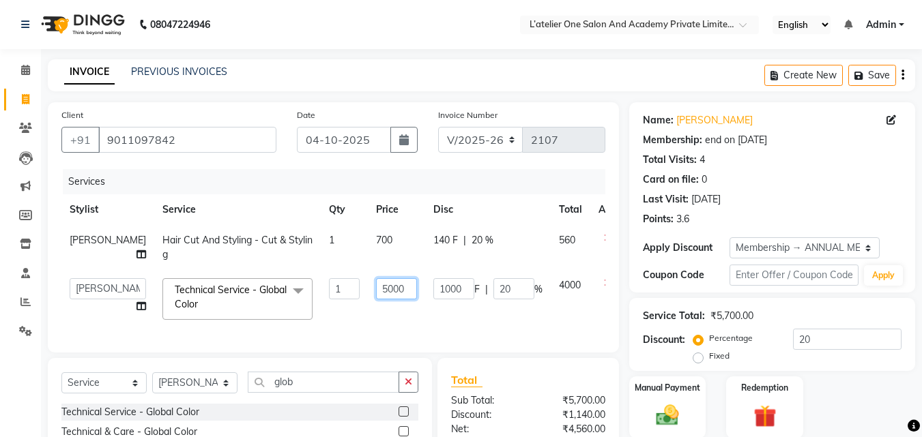
click at [378, 299] on input "5000" at bounding box center [396, 288] width 41 height 21
type input "5"
type input "1400"
click at [379, 328] on td "1400" at bounding box center [396, 299] width 57 height 58
select select "55369"
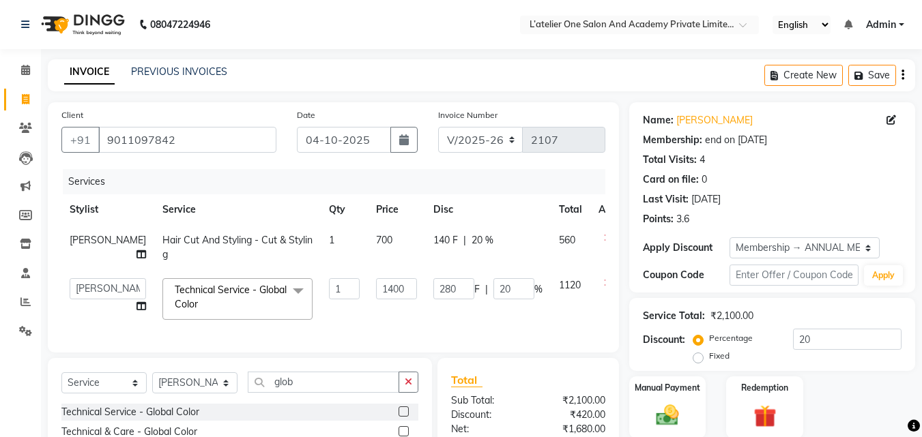
scroll to position [138, 0]
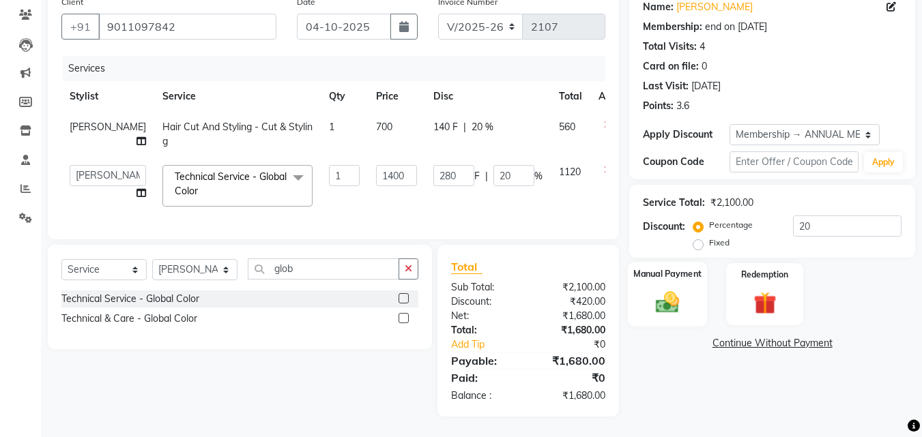
click at [648, 289] on img at bounding box center [667, 302] width 38 height 27
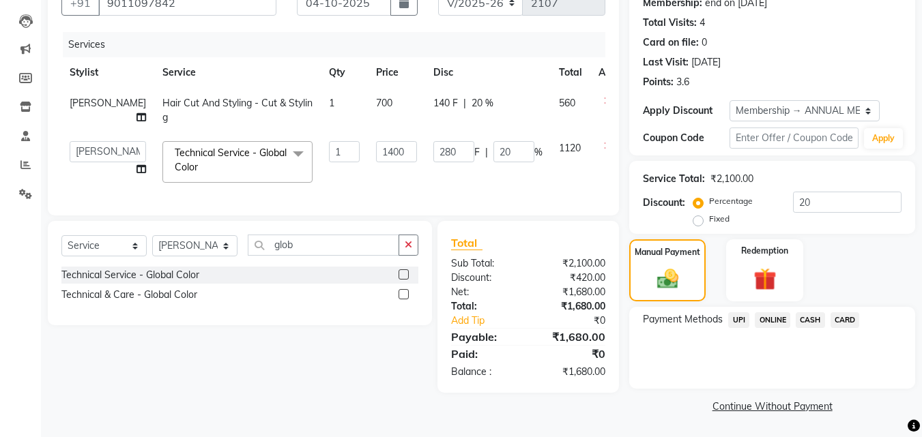
click at [811, 317] on span "CASH" at bounding box center [809, 320] width 29 height 16
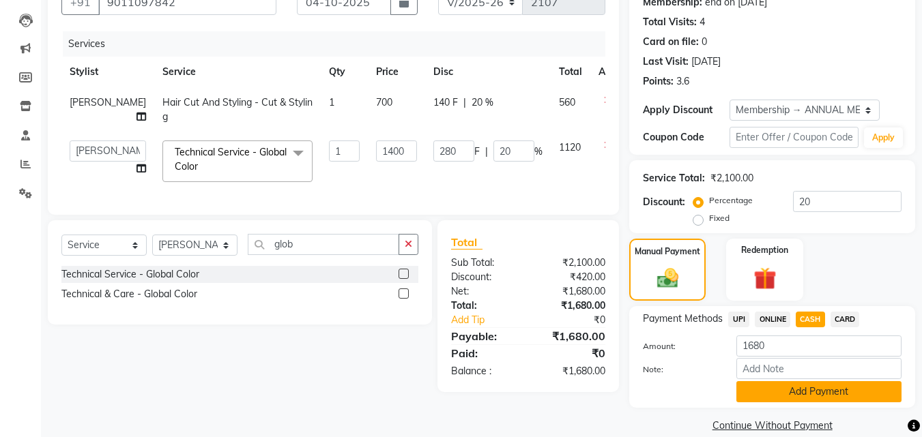
click at [792, 389] on button "Add Payment" at bounding box center [818, 391] width 165 height 21
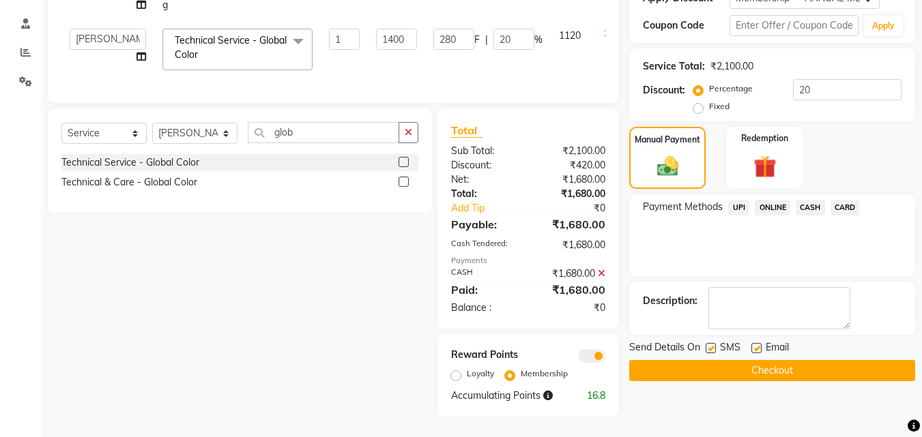
scroll to position [274, 0]
click at [784, 360] on button "Checkout" at bounding box center [772, 370] width 286 height 21
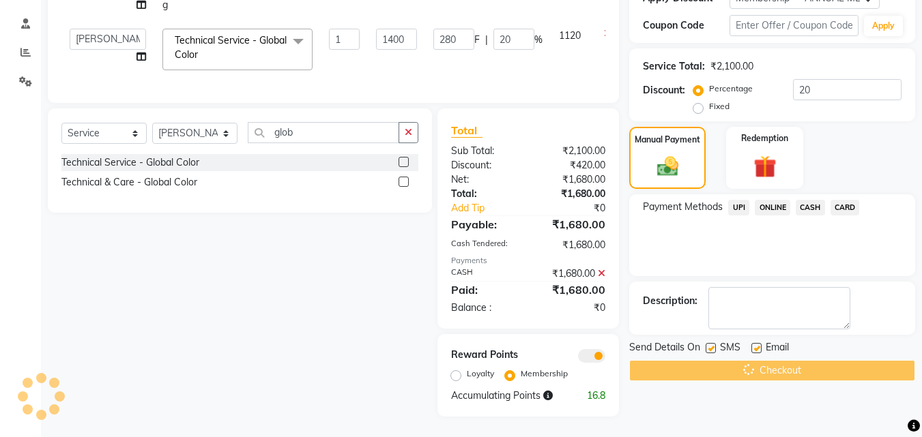
click at [784, 360] on div "Checkout" at bounding box center [772, 370] width 286 height 21
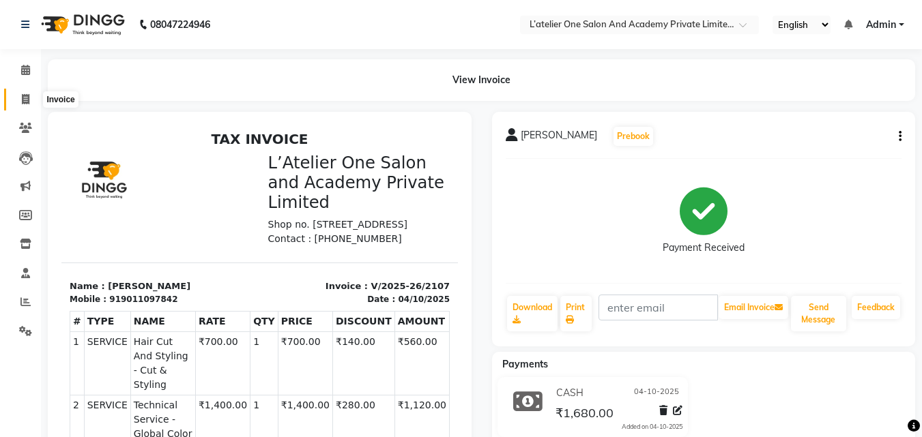
click at [22, 97] on icon at bounding box center [26, 99] width 8 height 10
select select "service"
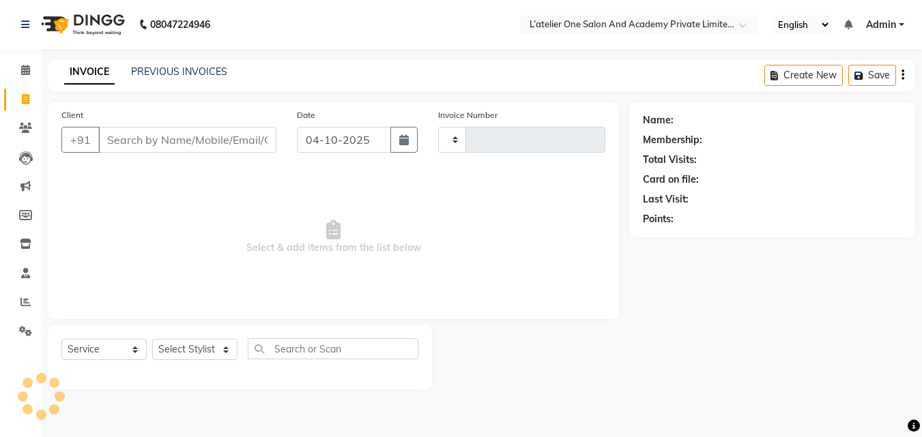
type input "2108"
select select "6939"
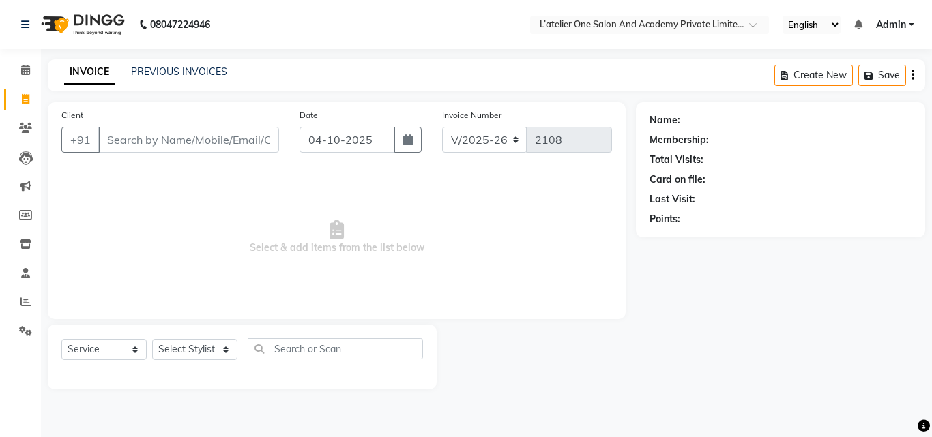
click at [120, 142] on input "Client" at bounding box center [188, 140] width 181 height 26
type input "v"
click at [207, 347] on select "Select Stylist [PERSON_NAME] [PERSON_NAME] [PERSON_NAME] [PERSON_NAME] [PERSON_…" at bounding box center [194, 349] width 85 height 21
select select "61341"
click at [152, 339] on select "Select Stylist [PERSON_NAME] [PERSON_NAME] [PERSON_NAME] [PERSON_NAME] [PERSON_…" at bounding box center [194, 349] width 85 height 21
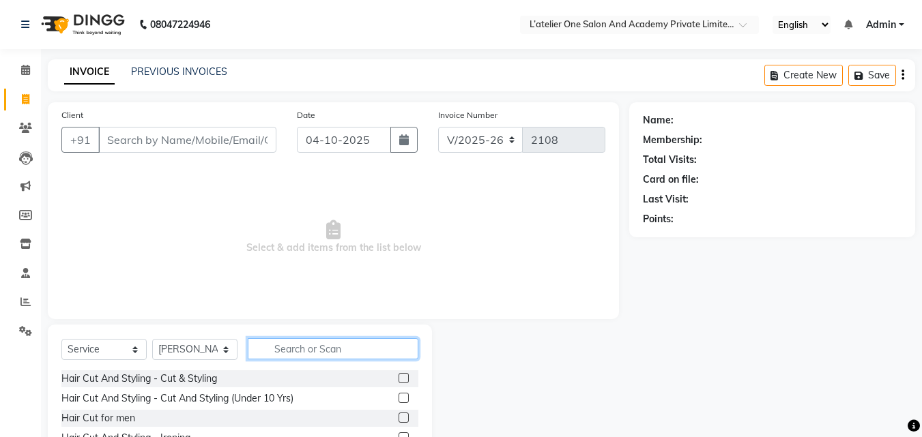
click at [307, 355] on input "text" at bounding box center [333, 348] width 171 height 21
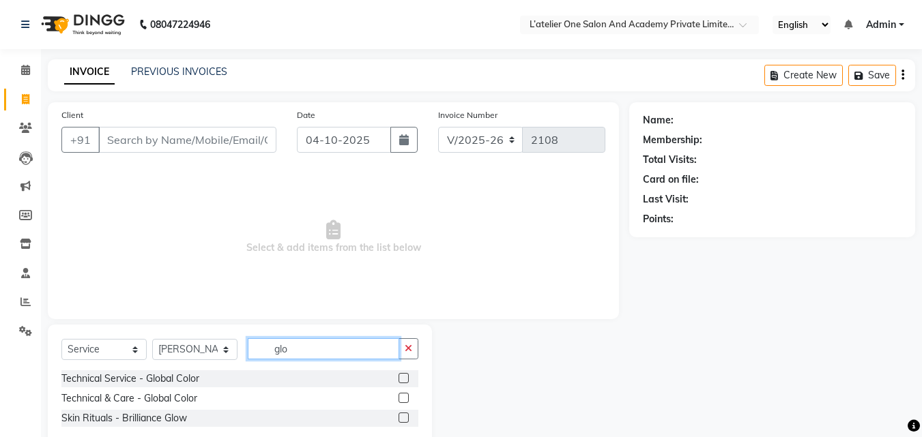
type input "glo"
click at [402, 378] on label at bounding box center [403, 378] width 10 height 10
click at [402, 378] on input "checkbox" at bounding box center [402, 378] width 9 height 9
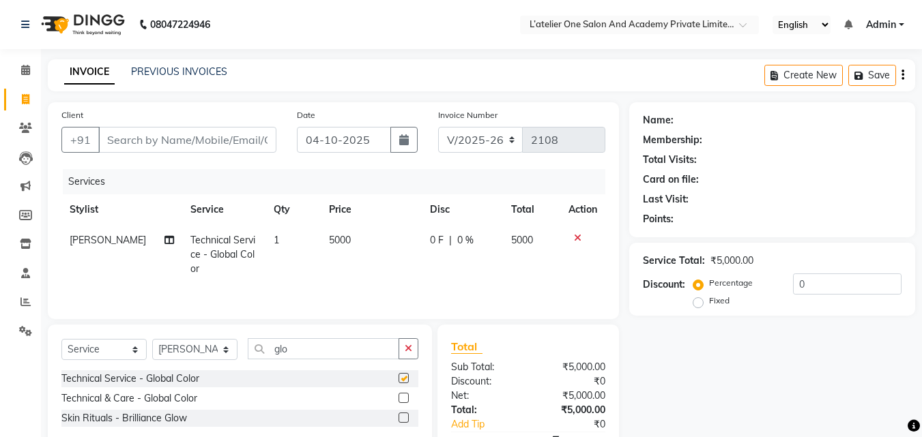
checkbox input "false"
click at [167, 131] on input "Client" at bounding box center [187, 140] width 178 height 26
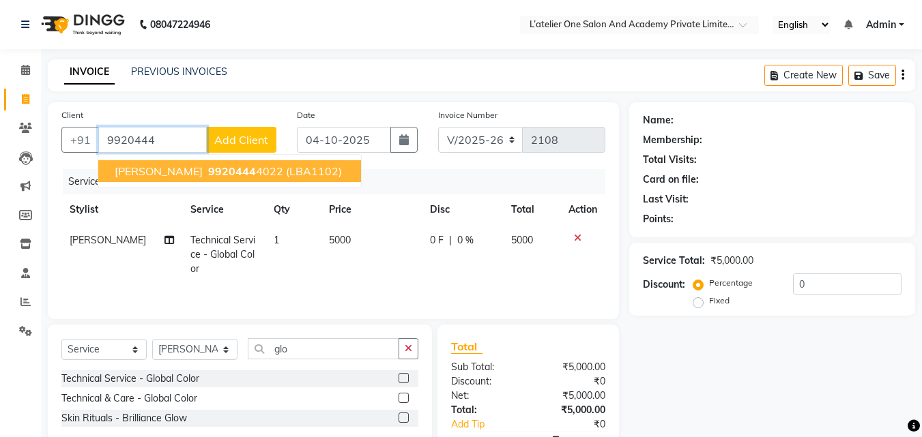
click at [171, 174] on span "[PERSON_NAME]" at bounding box center [159, 171] width 88 height 14
type input "99204444022"
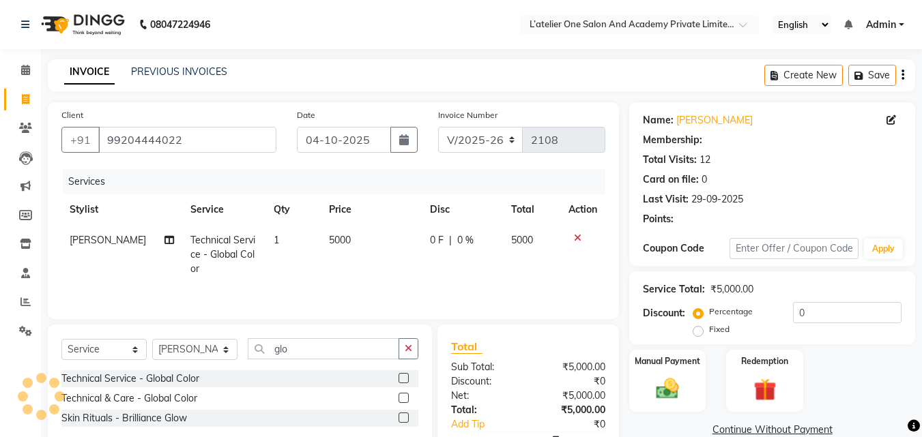
select select "2: Object"
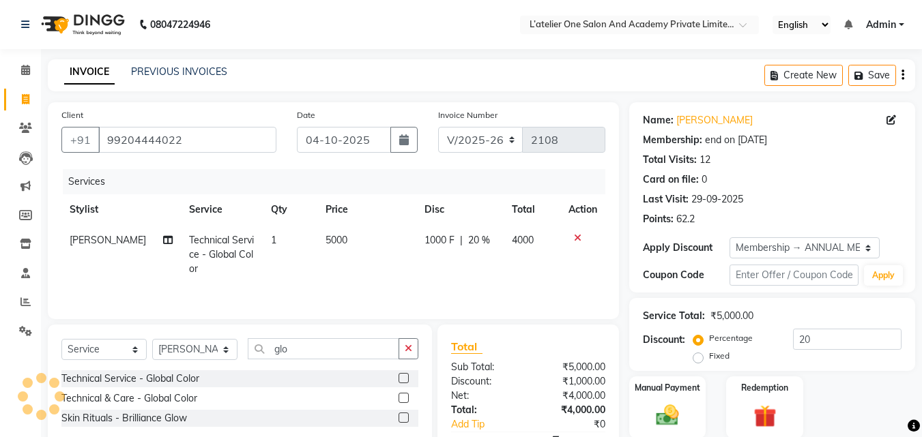
scroll to position [80, 0]
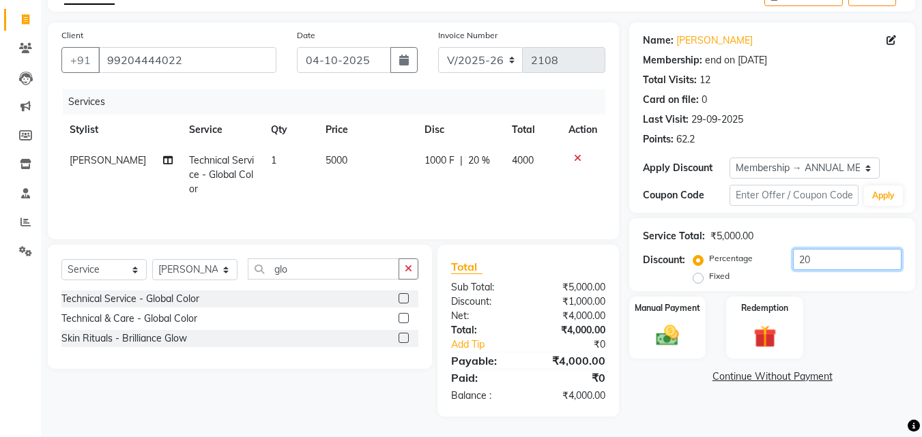
click at [848, 260] on input "20" at bounding box center [847, 259] width 108 height 21
type input "2"
click at [672, 332] on img at bounding box center [667, 335] width 38 height 27
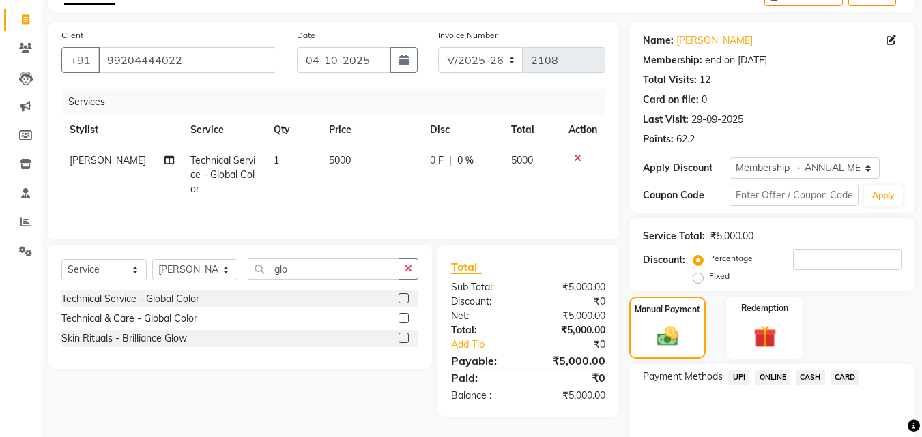
click at [778, 378] on span "ONLINE" at bounding box center [771, 378] width 35 height 16
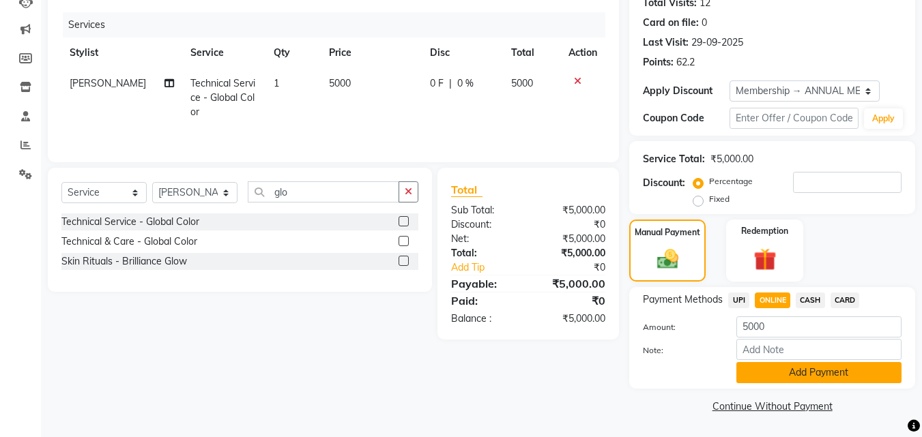
click at [778, 376] on button "Add Payment" at bounding box center [818, 372] width 165 height 21
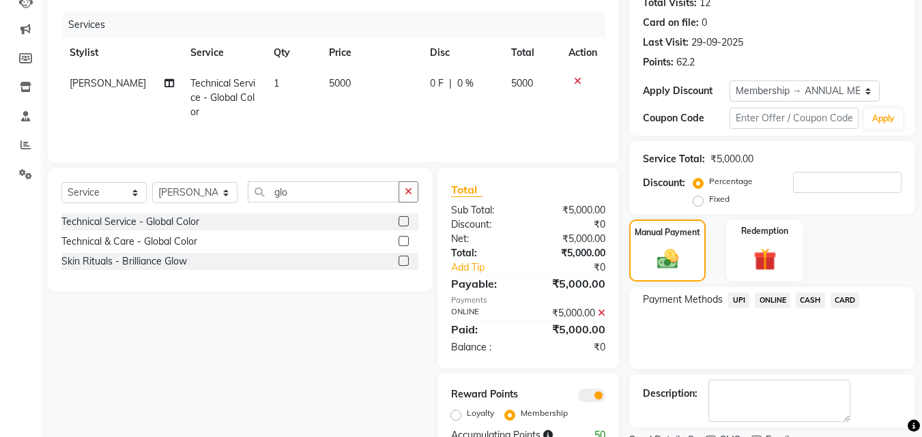
scroll to position [214, 0]
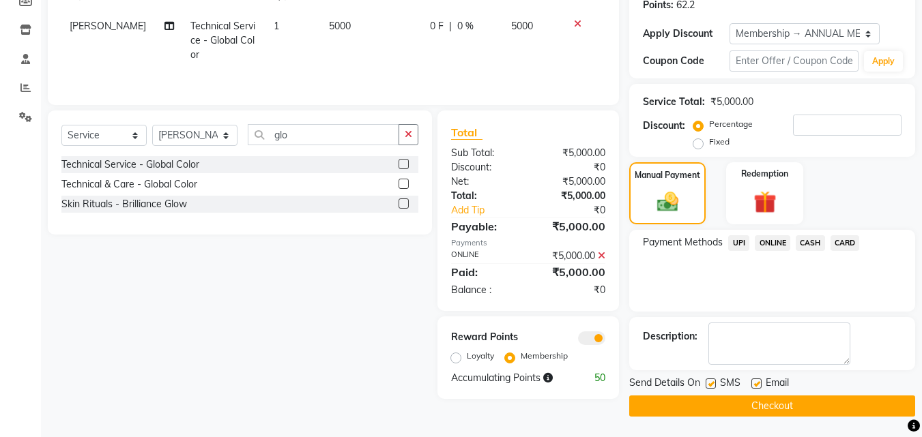
click at [776, 400] on button "Checkout" at bounding box center [772, 406] width 286 height 21
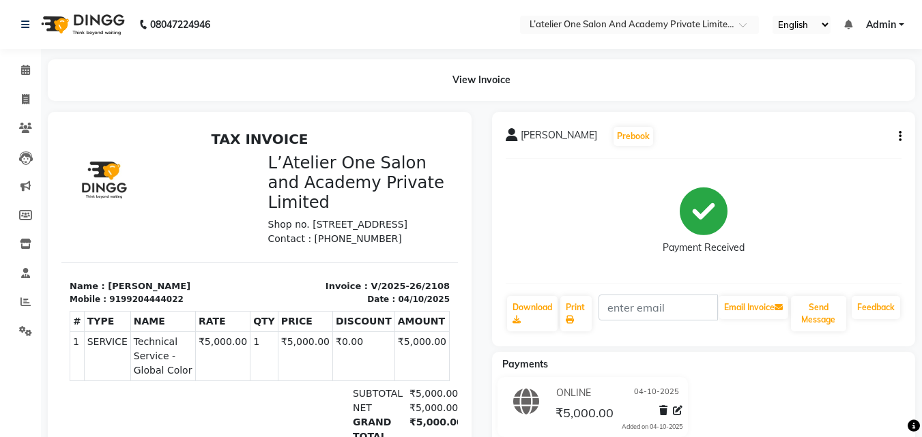
click at [898, 136] on icon "button" at bounding box center [899, 136] width 3 height 1
click at [827, 150] on div "Edit Invoice" at bounding box center [831, 153] width 93 height 17
select select "service"
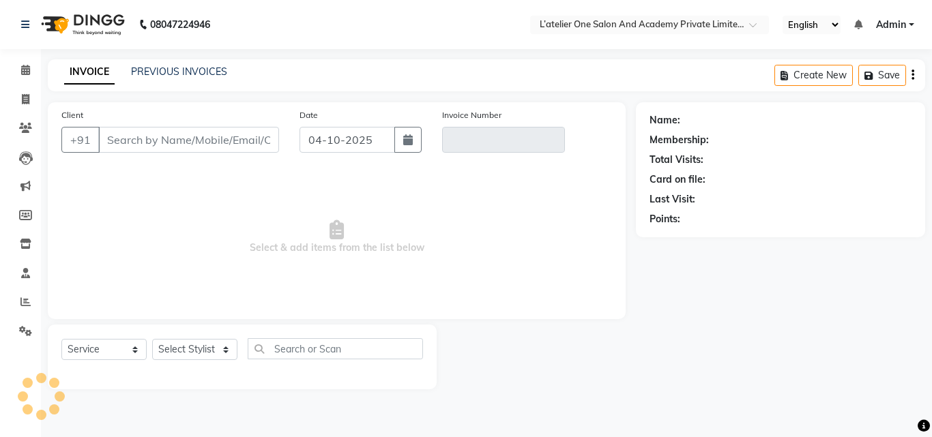
type input "99204444022"
type input "V/2025-26/2108"
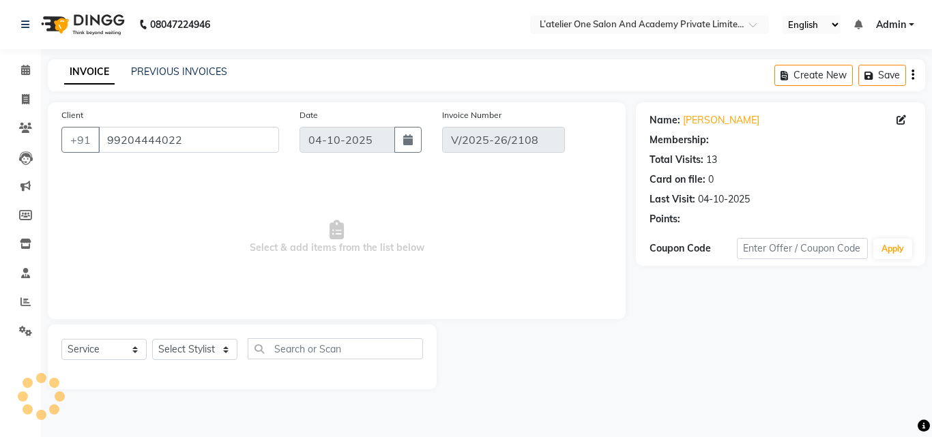
select select "select"
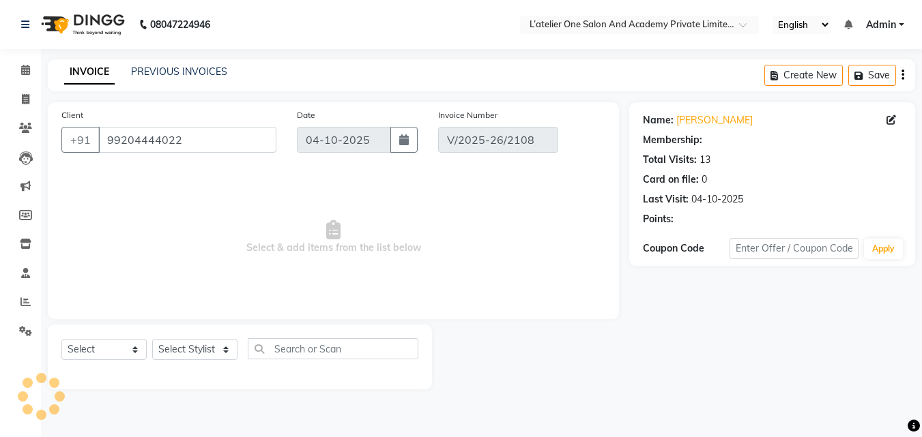
select select "2: Object"
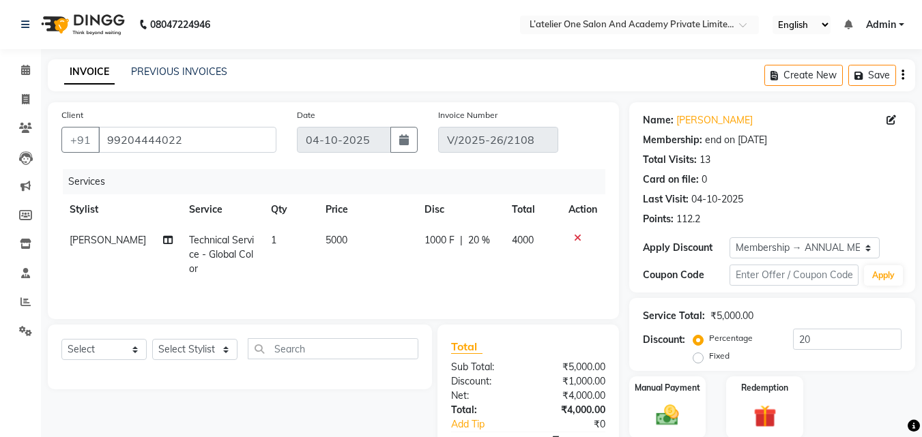
click at [360, 248] on td "5000" at bounding box center [366, 254] width 99 height 59
select select "61341"
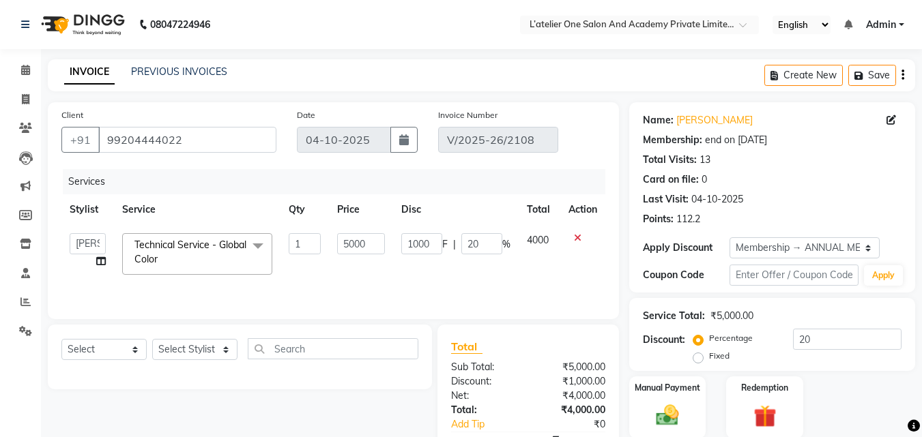
click at [360, 248] on input "5000" at bounding box center [360, 243] width 47 height 21
type input "500"
click at [842, 334] on input "20" at bounding box center [847, 339] width 108 height 21
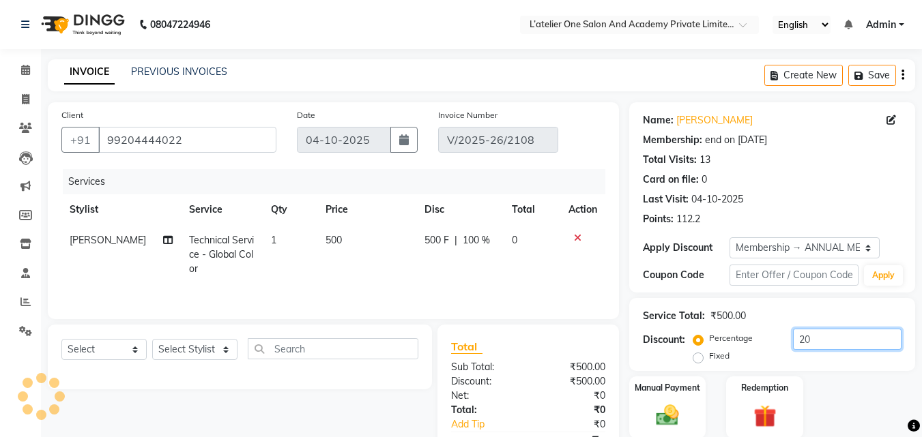
type input "2"
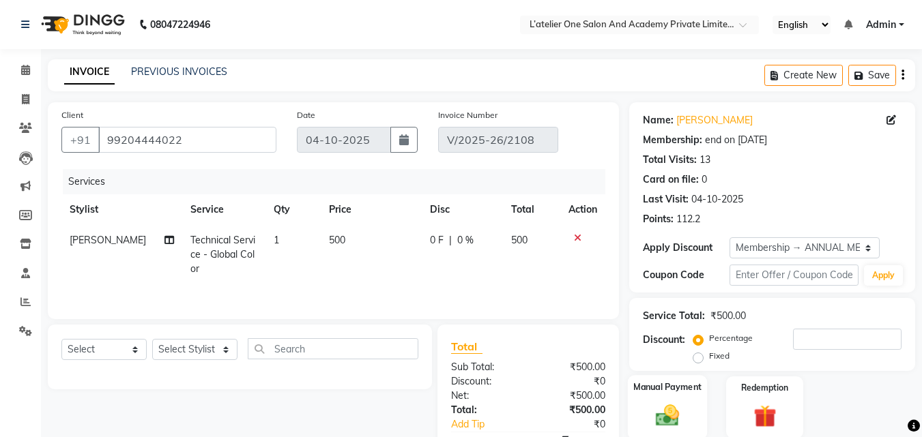
click at [660, 397] on div "Manual Payment" at bounding box center [668, 407] width 80 height 65
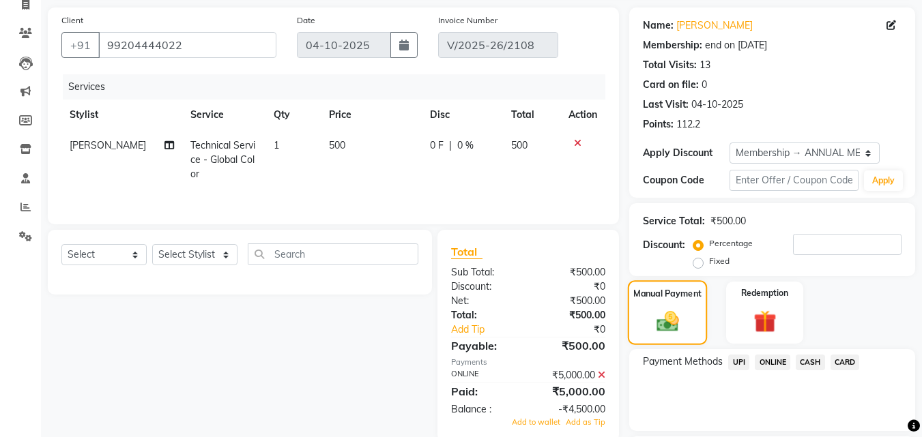
scroll to position [208, 0]
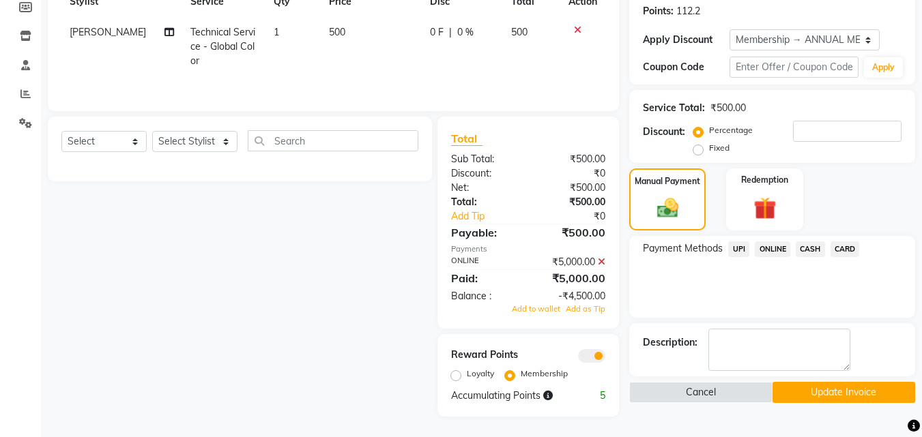
click at [601, 262] on icon at bounding box center [602, 262] width 8 height 10
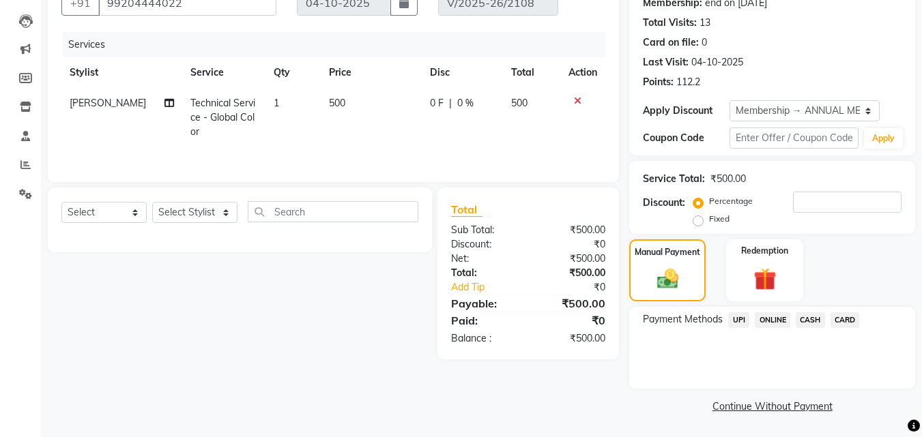
scroll to position [137, 0]
click at [770, 319] on span "ONLINE" at bounding box center [771, 320] width 35 height 16
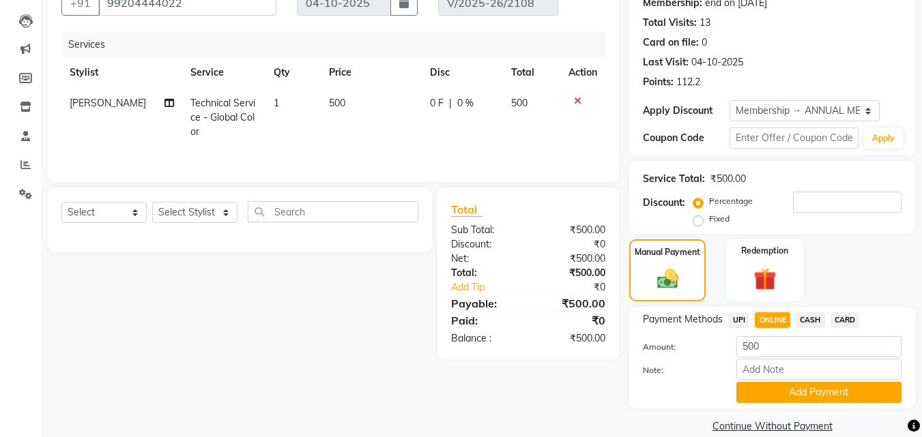
scroll to position [157, 0]
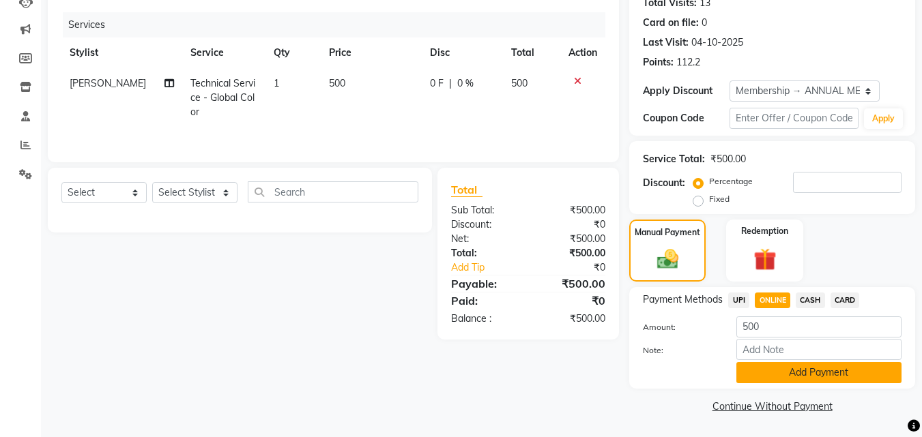
click at [781, 377] on button "Add Payment" at bounding box center [818, 372] width 165 height 21
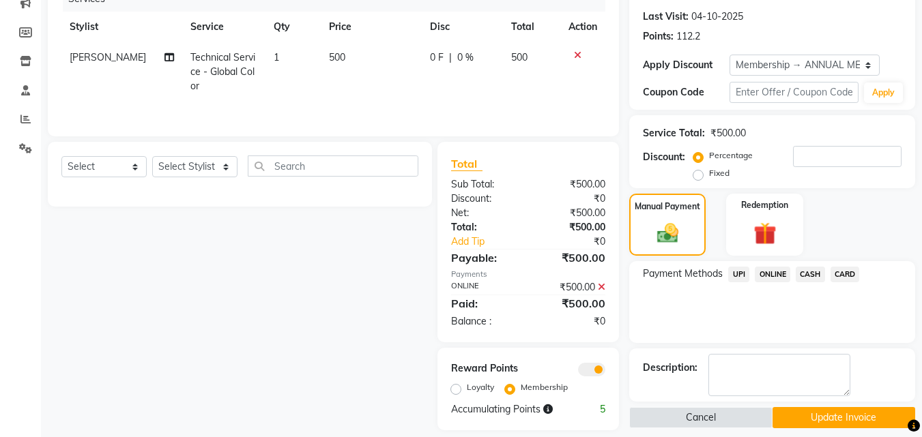
scroll to position [196, 0]
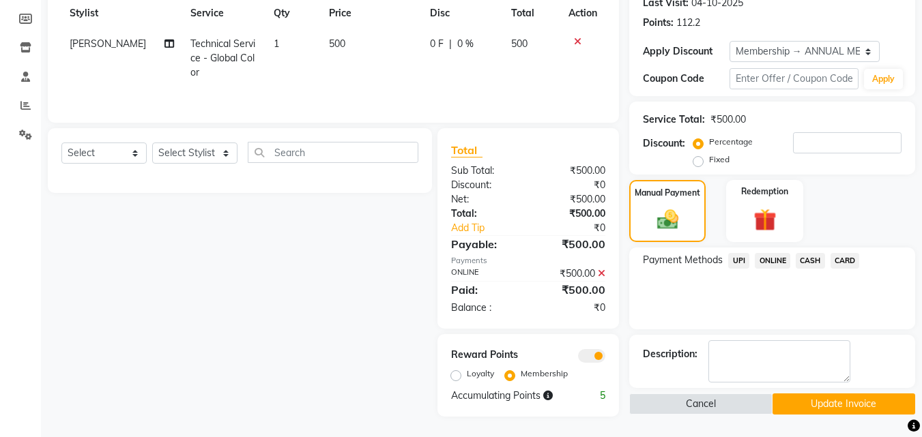
click at [826, 404] on button "Update Invoice" at bounding box center [843, 404] width 143 height 21
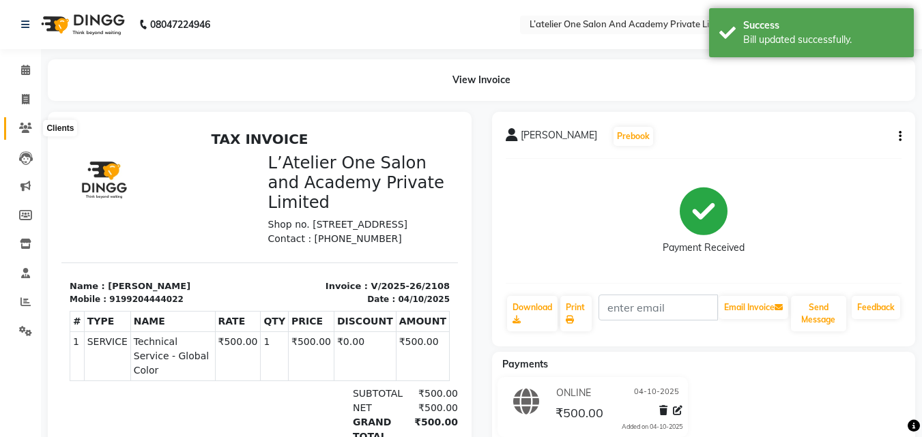
click at [27, 123] on icon at bounding box center [25, 128] width 13 height 10
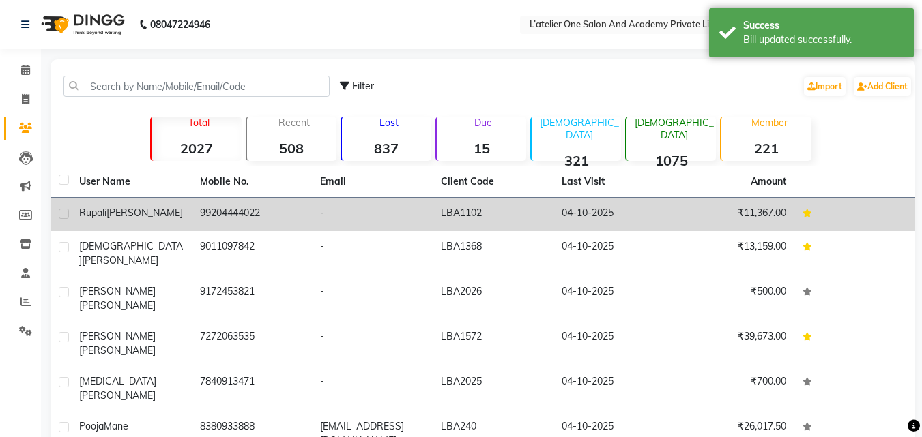
click at [164, 211] on div "[PERSON_NAME]" at bounding box center [131, 213] width 104 height 14
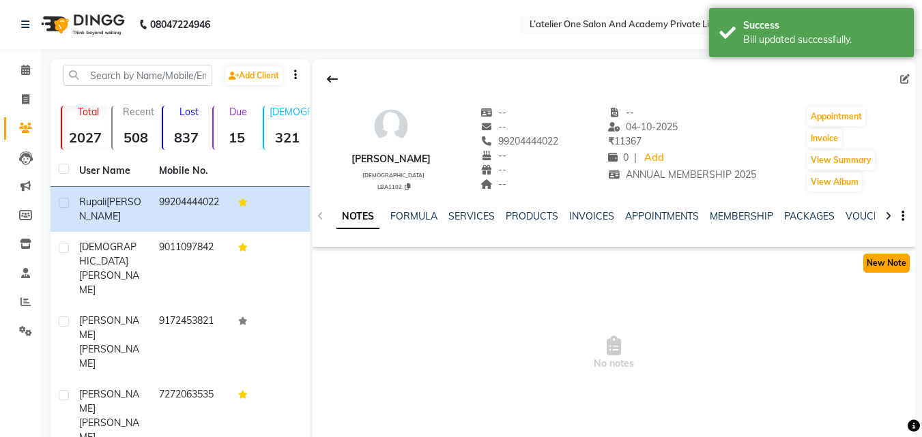
click at [890, 262] on button "New Note" at bounding box center [886, 263] width 46 height 19
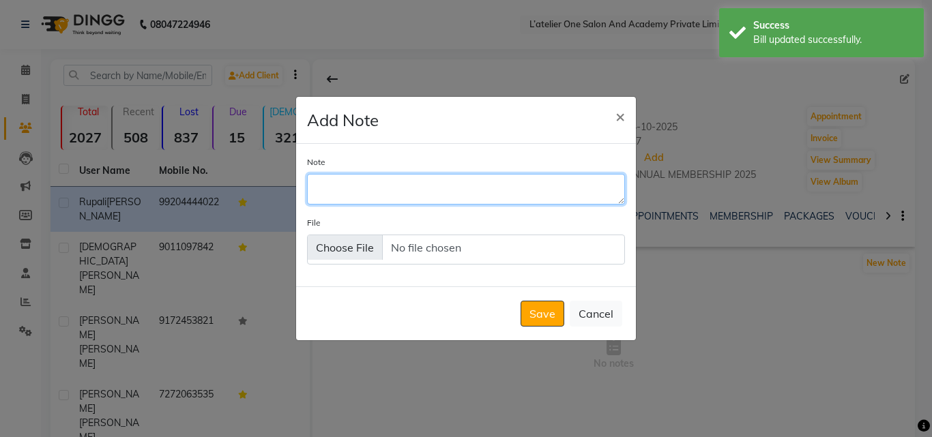
click at [556, 179] on textarea "Note" at bounding box center [466, 189] width 318 height 30
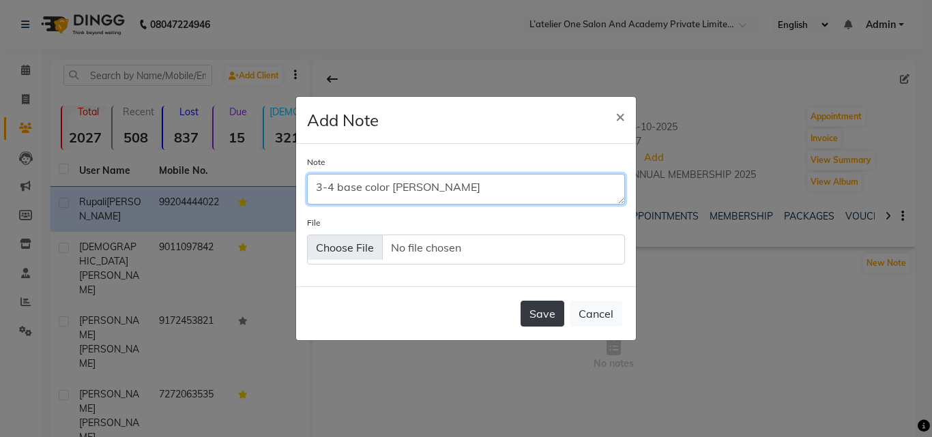
type textarea "3-4 base color [PERSON_NAME]"
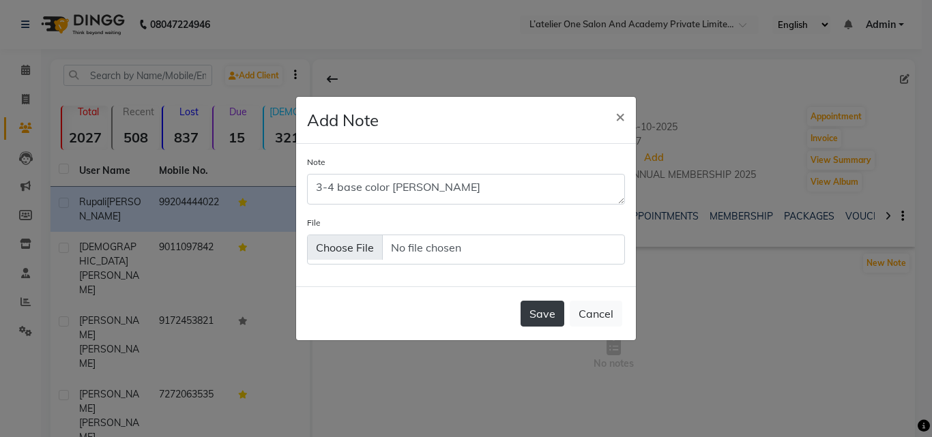
click at [554, 306] on button "Save" at bounding box center [542, 314] width 44 height 26
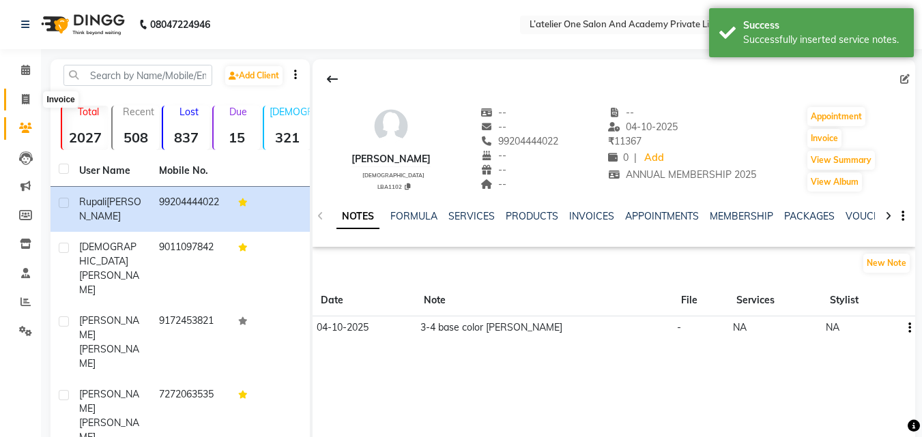
click at [30, 98] on span at bounding box center [26, 100] width 24 height 16
select select "service"
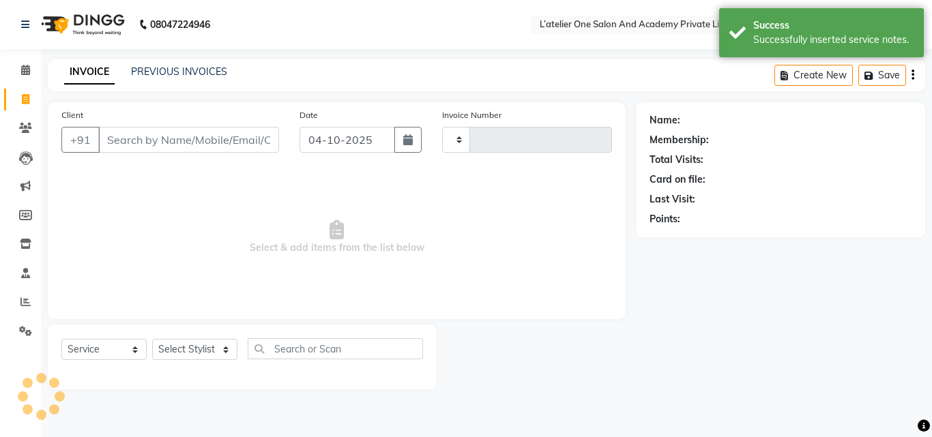
type input "2109"
select select "6939"
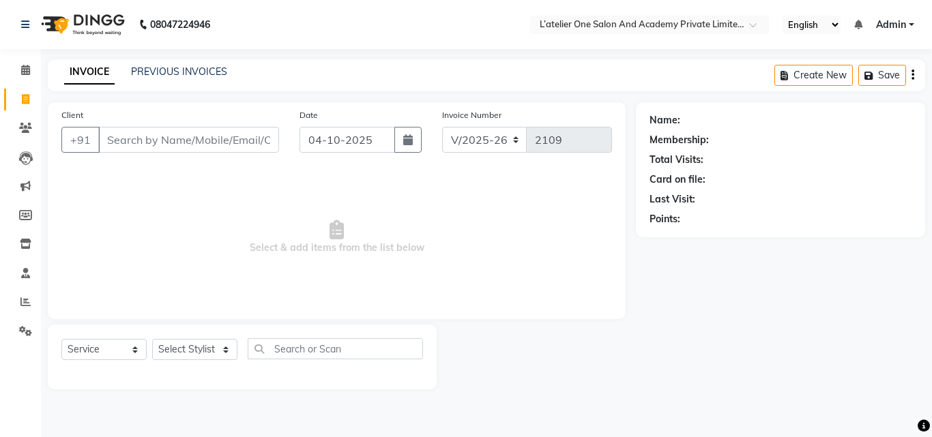
click at [319, 76] on div "INVOICE PREVIOUS INVOICES Create New Save" at bounding box center [486, 75] width 877 height 32
click at [202, 349] on select "Select Stylist [PERSON_NAME] [PERSON_NAME] [PERSON_NAME] [PERSON_NAME] [PERSON_…" at bounding box center [194, 349] width 85 height 21
select select "55369"
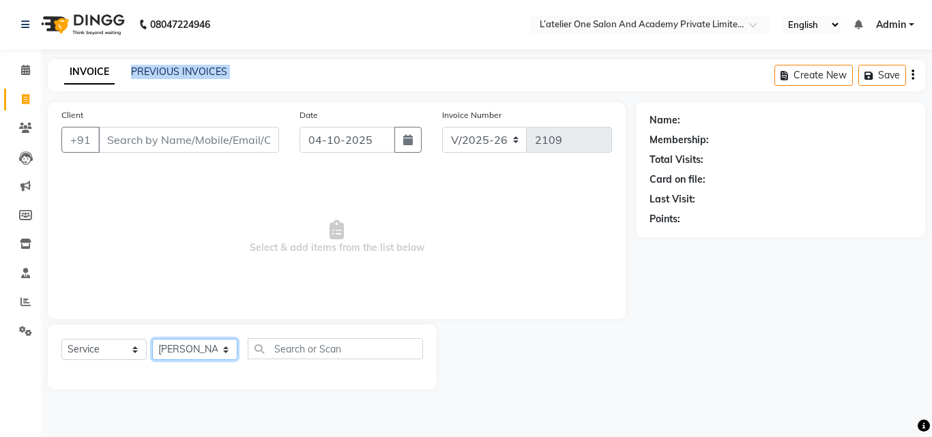
click at [152, 339] on select "Select Stylist [PERSON_NAME] [PERSON_NAME] [PERSON_NAME] [PERSON_NAME] [PERSON_…" at bounding box center [194, 349] width 85 height 21
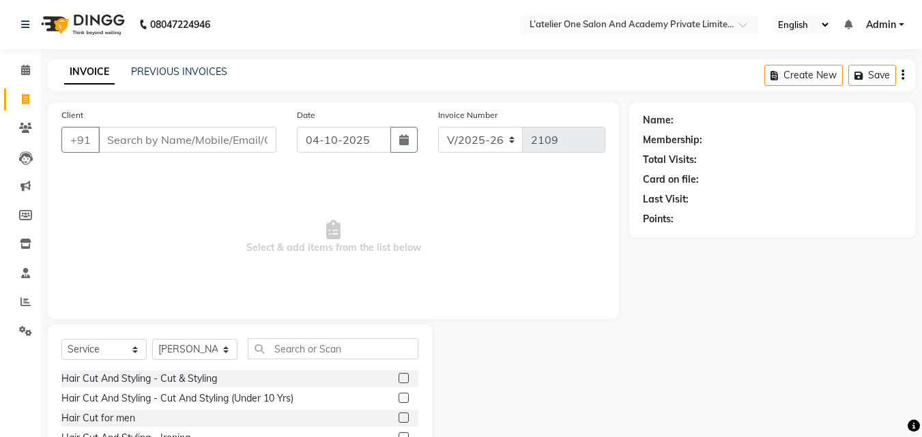
click at [398, 380] on label at bounding box center [403, 378] width 10 height 10
click at [398, 380] on input "checkbox" at bounding box center [402, 378] width 9 height 9
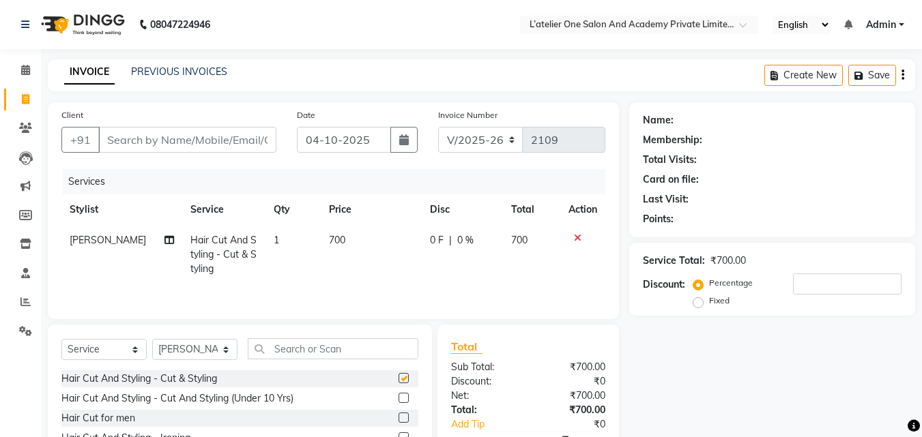
checkbox input "false"
click at [213, 145] on input "Client" at bounding box center [187, 140] width 178 height 26
type input "8"
type input "0"
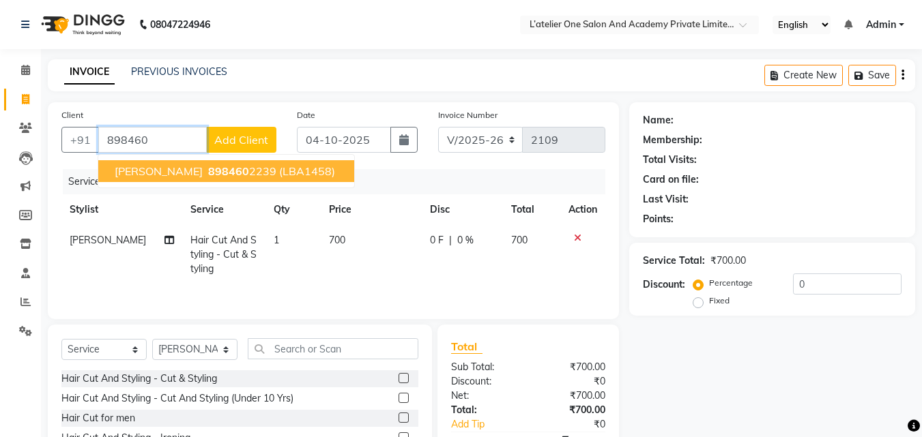
click at [213, 168] on span "898460" at bounding box center [228, 171] width 41 height 14
type input "8984602239"
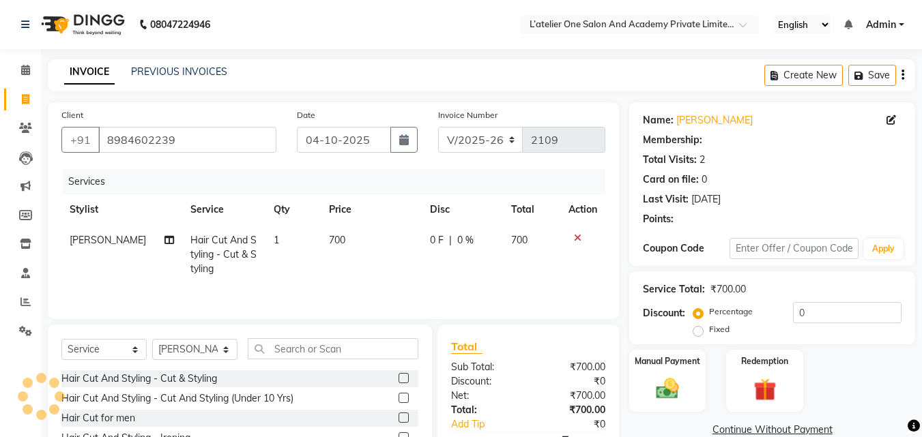
scroll to position [109, 0]
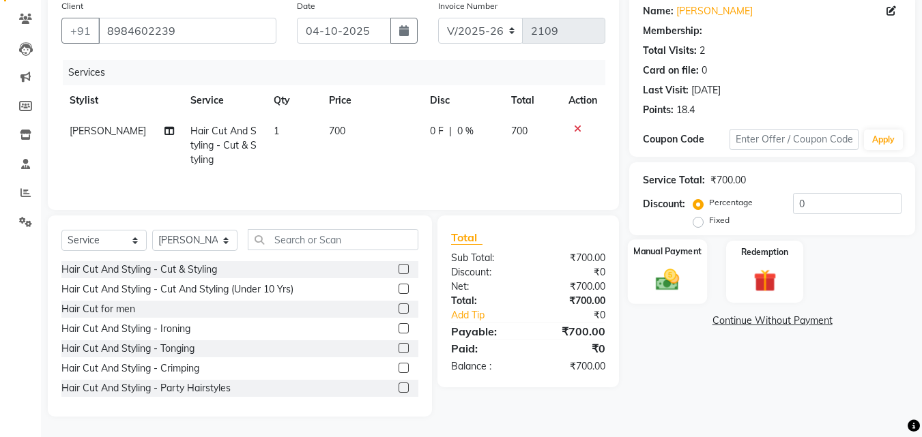
click at [662, 248] on label "Manual Payment" at bounding box center [667, 251] width 68 height 13
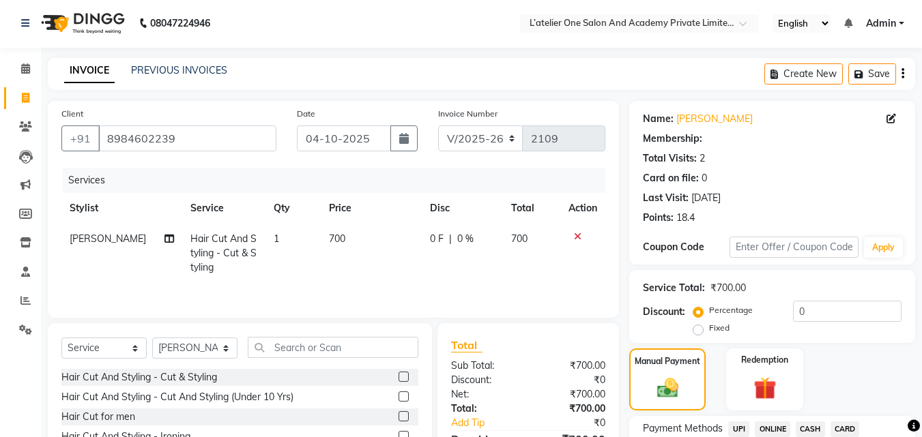
scroll to position [0, 0]
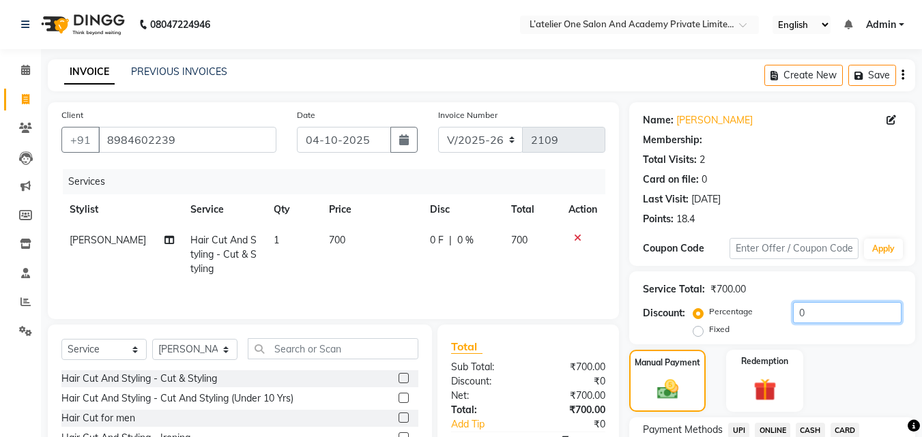
click at [793, 314] on input "0" at bounding box center [847, 312] width 108 height 21
type input "20"
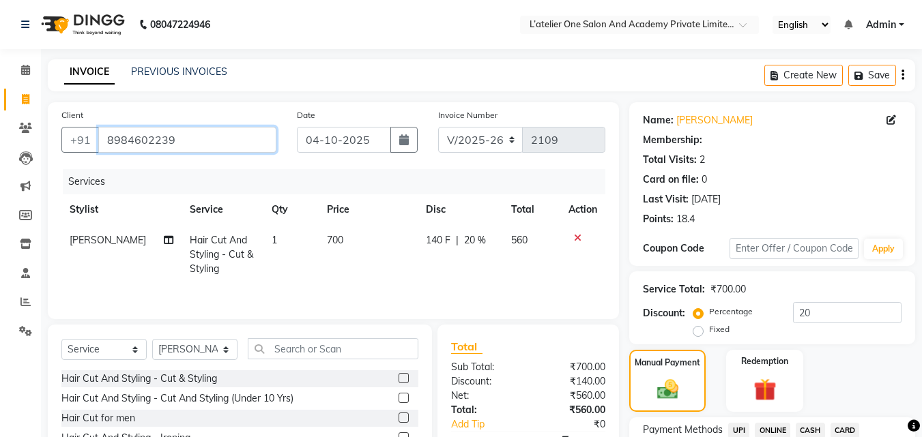
click at [227, 145] on input "8984602239" at bounding box center [187, 140] width 178 height 26
click at [227, 144] on input "8984602239" at bounding box center [187, 140] width 178 height 26
click at [721, 115] on link "[PERSON_NAME]" at bounding box center [714, 120] width 76 height 14
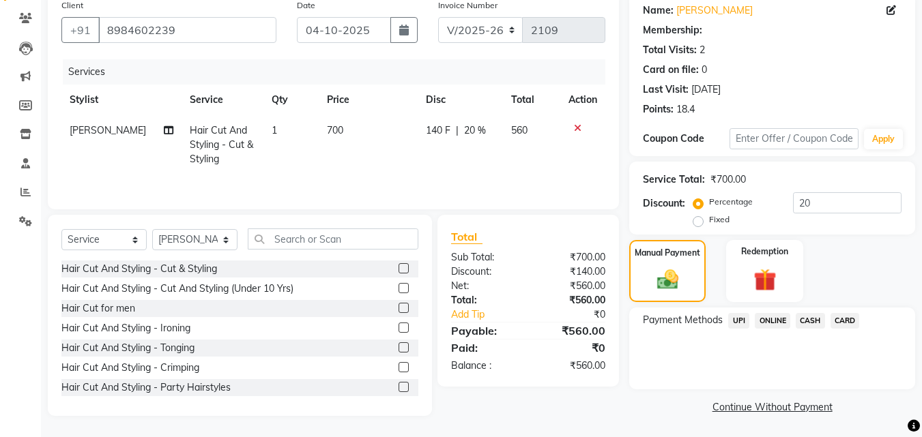
scroll to position [111, 0]
click at [774, 319] on span "ONLINE" at bounding box center [771, 320] width 35 height 16
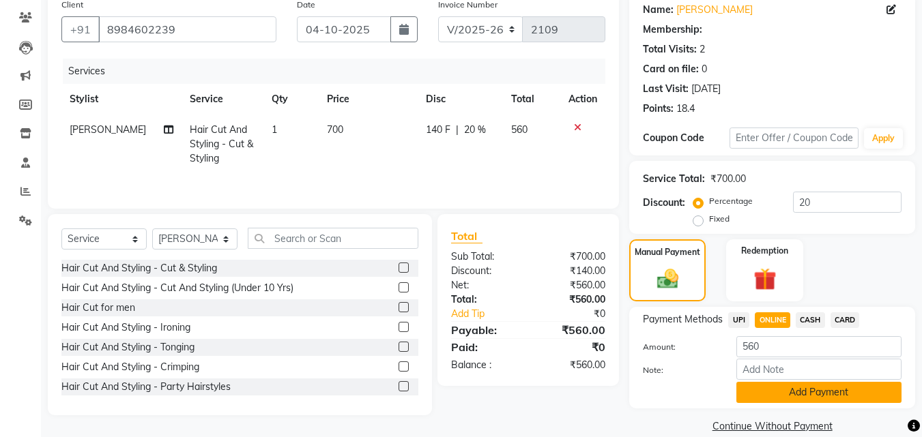
click at [777, 388] on button "Add Payment" at bounding box center [818, 392] width 165 height 21
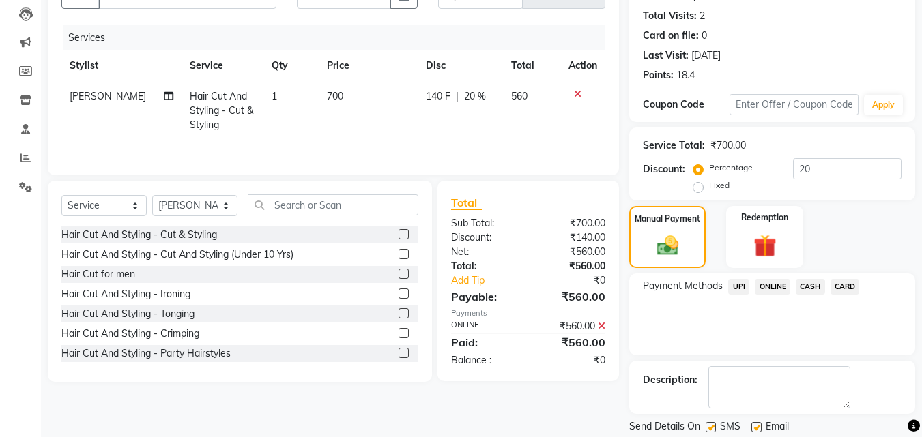
scroll to position [188, 0]
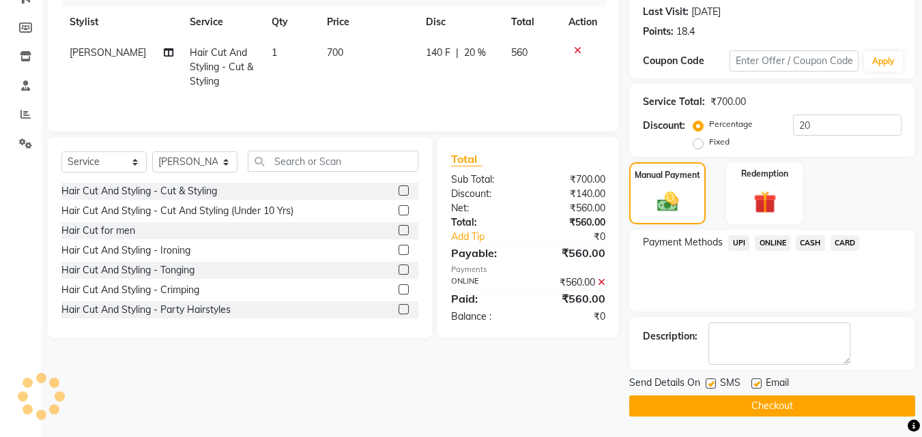
click at [777, 414] on button "Checkout" at bounding box center [772, 406] width 286 height 21
